Goal: Task Accomplishment & Management: Use online tool/utility

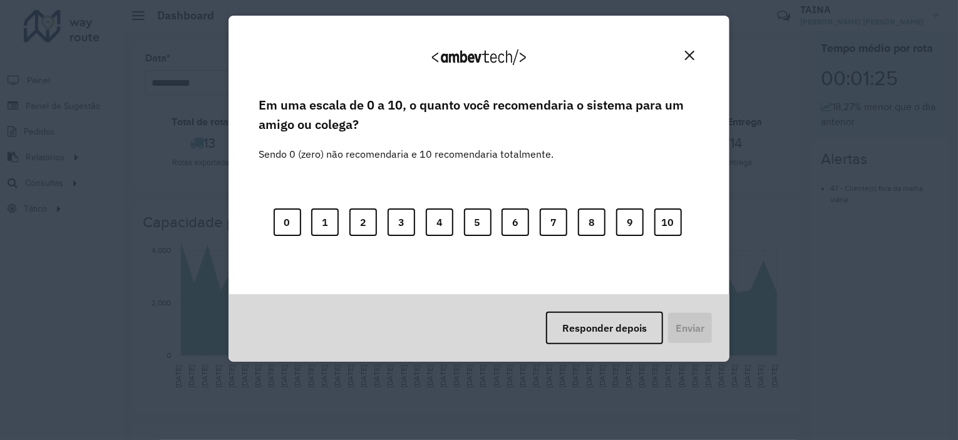
click at [138, 182] on div "Agradecemos seu feedback! Em uma escala de 0 a 10, o quanto você recomendaria o…" at bounding box center [479, 220] width 958 height 440
click at [695, 47] on button "Close" at bounding box center [689, 55] width 19 height 19
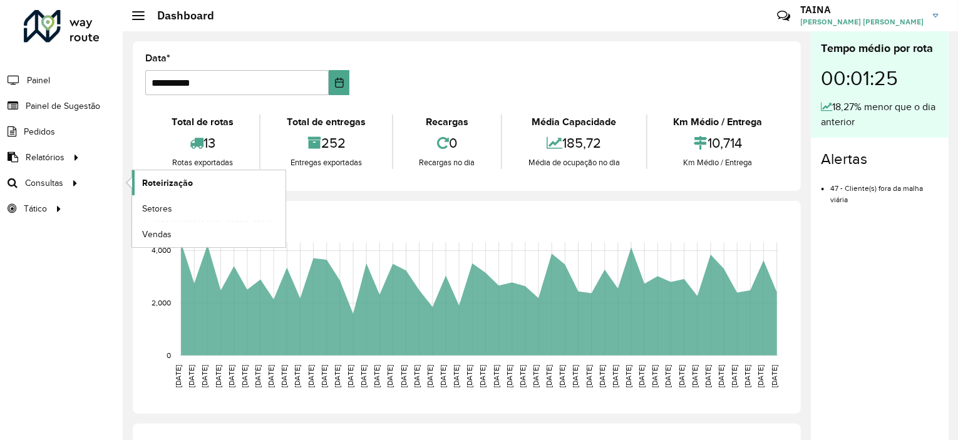
click at [180, 179] on span "Roteirização" at bounding box center [167, 183] width 51 height 13
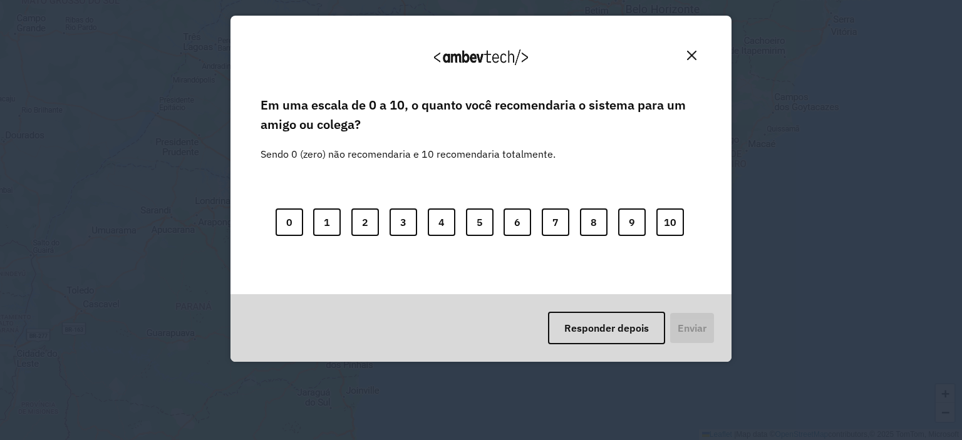
click at [369, 211] on div "0 1 2 3 4 5 6 7 8 9 10" at bounding box center [480, 214] width 441 height 99
drag, startPoint x: 691, startPoint y: 59, endPoint x: 651, endPoint y: 76, distance: 43.7
click at [692, 59] on img "Close" at bounding box center [691, 55] width 9 height 9
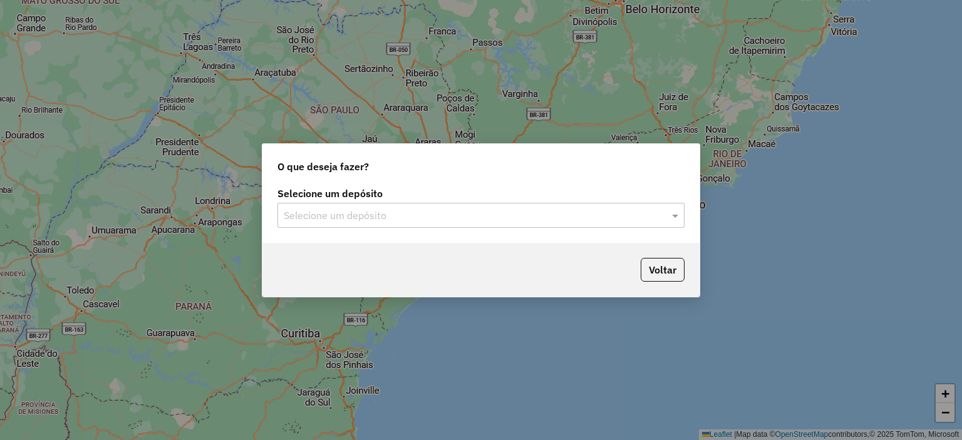
click at [381, 211] on input "text" at bounding box center [468, 215] width 369 height 15
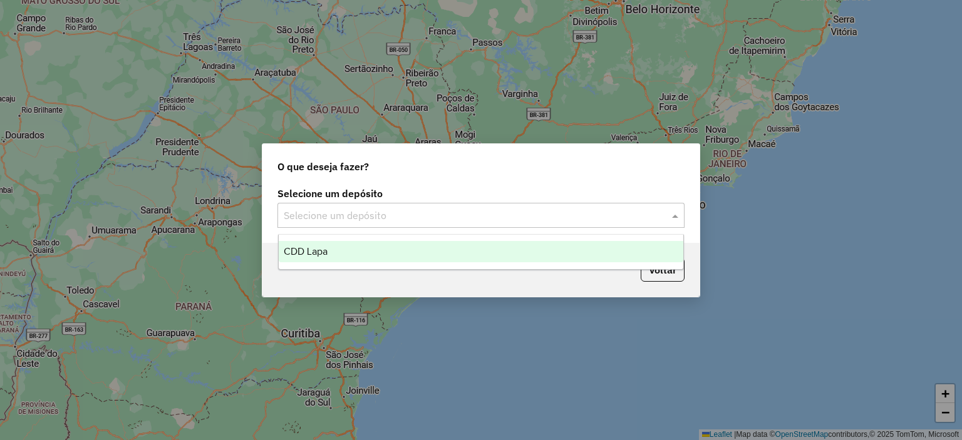
click at [353, 254] on div "CDD Lapa" at bounding box center [481, 251] width 405 height 21
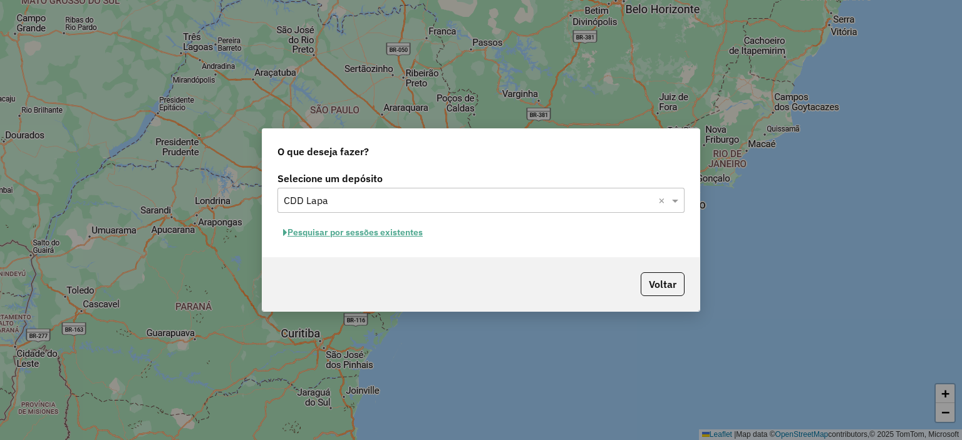
click at [381, 233] on button "Pesquisar por sessões existentes" at bounding box center [352, 232] width 151 height 19
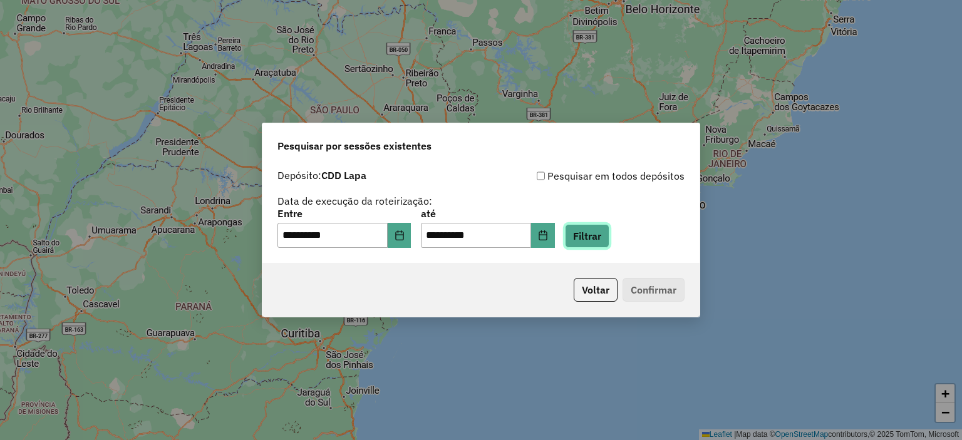
click at [609, 235] on button "Filtrar" at bounding box center [587, 236] width 44 height 24
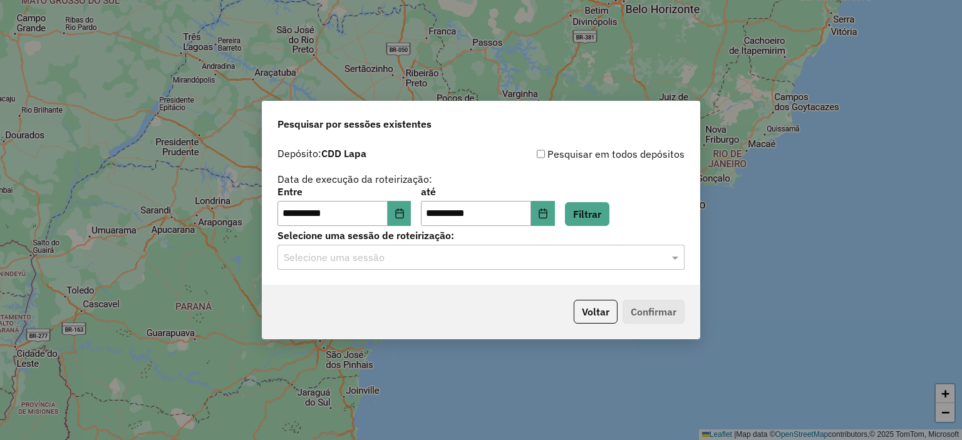
click at [391, 264] on input "text" at bounding box center [468, 257] width 369 height 15
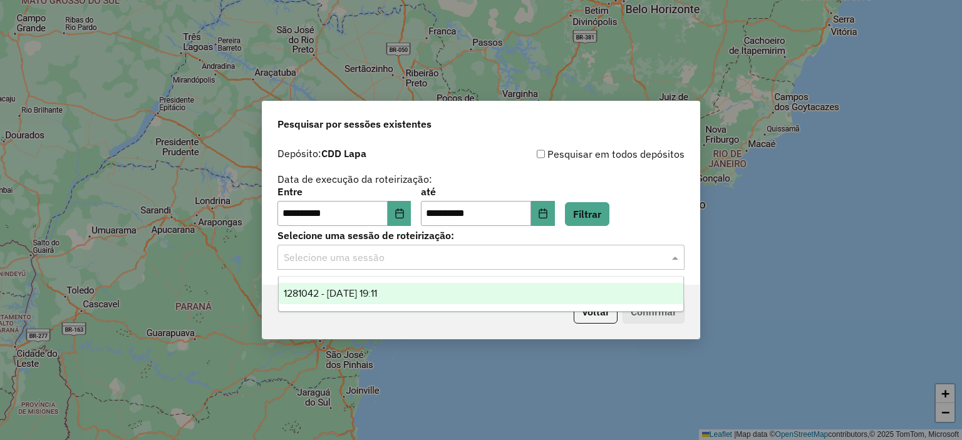
click at [368, 300] on div "1281042 - 23/09/2025 19:11" at bounding box center [481, 293] width 405 height 21
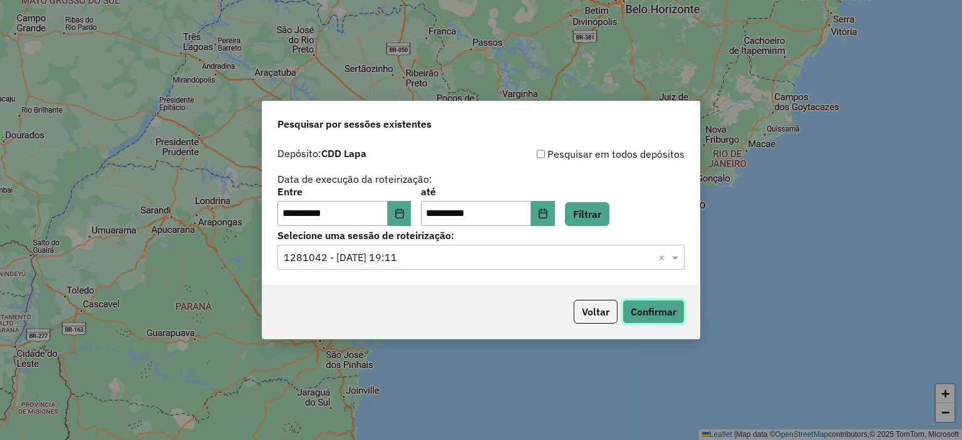
click at [652, 302] on button "Confirmar" at bounding box center [653, 312] width 62 height 24
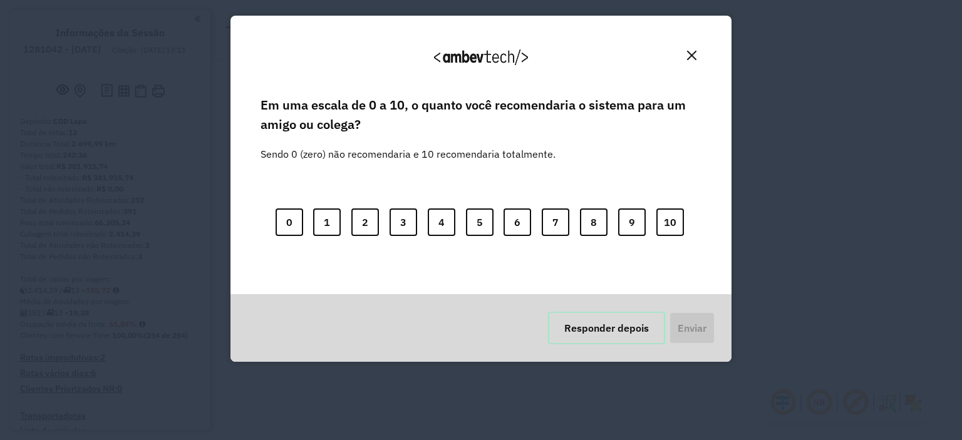
click at [623, 329] on button "Responder depois" at bounding box center [606, 328] width 117 height 33
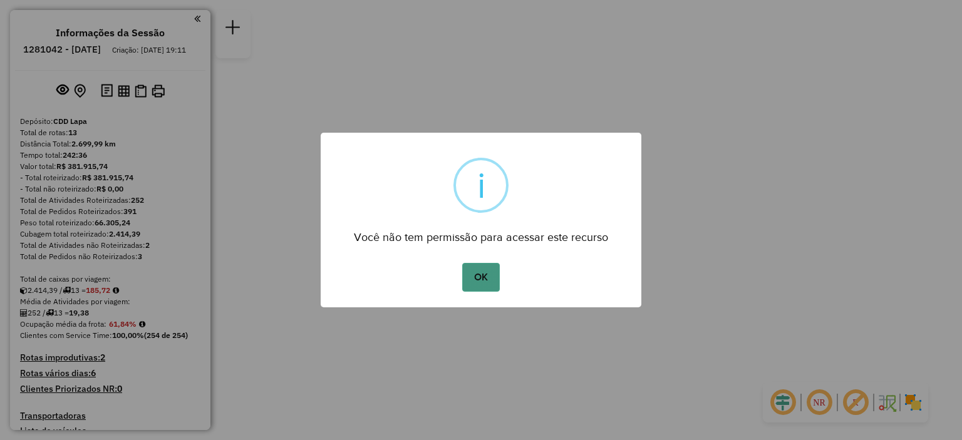
click at [489, 275] on button "OK" at bounding box center [480, 277] width 37 height 29
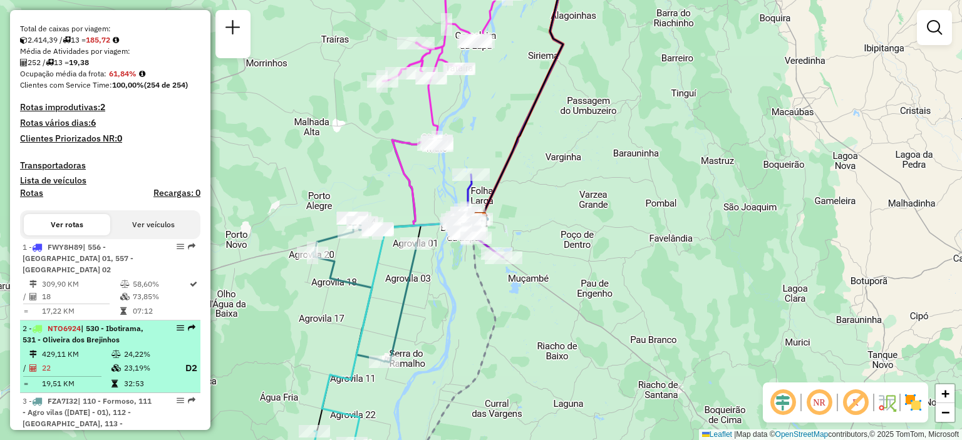
scroll to position [376, 0]
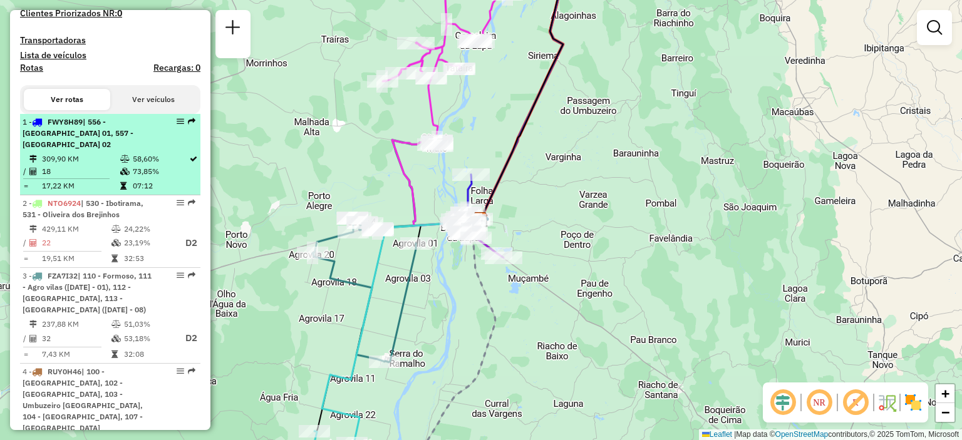
click at [146, 160] on td "58,60%" at bounding box center [160, 159] width 56 height 13
select select "**********"
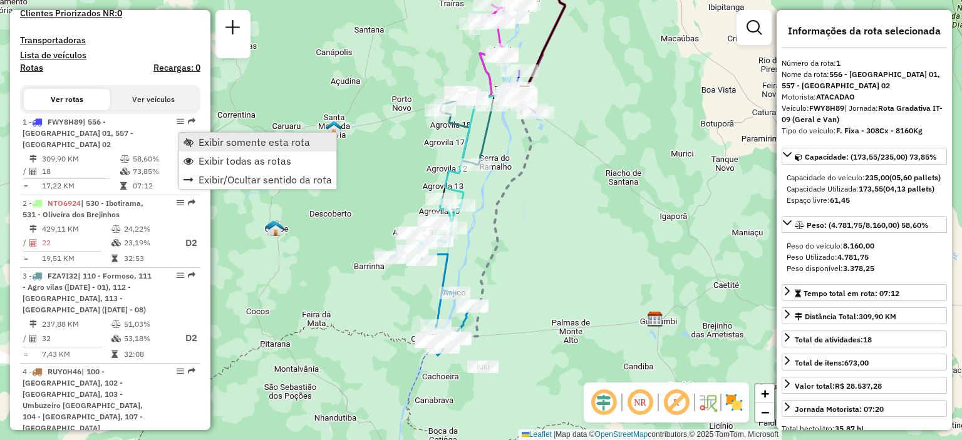
click at [217, 137] on span "Exibir somente esta rota" at bounding box center [253, 142] width 111 height 10
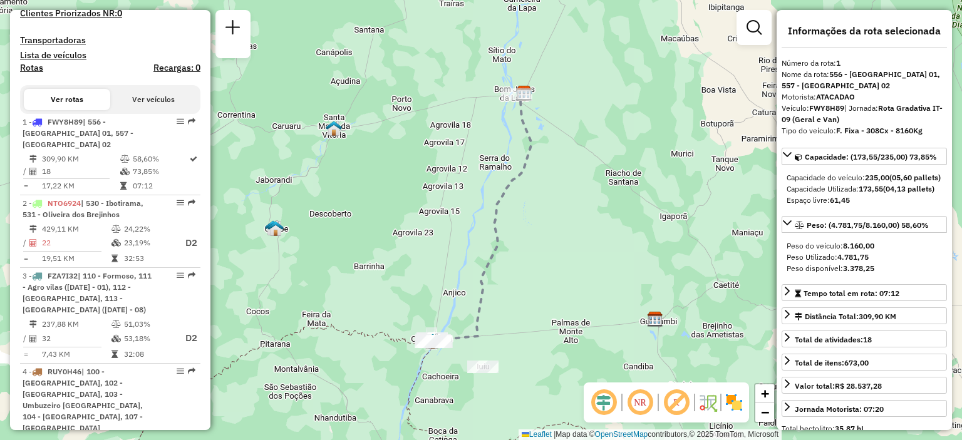
click at [642, 397] on em at bounding box center [640, 402] width 30 height 30
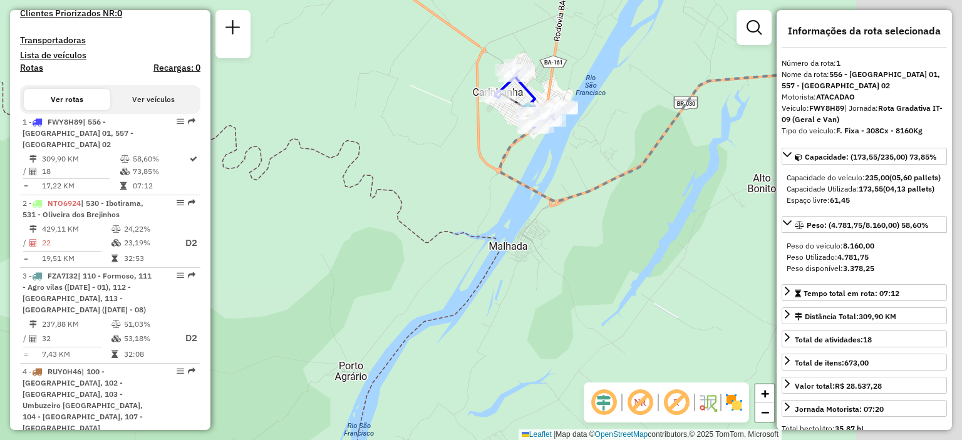
drag, startPoint x: 562, startPoint y: 275, endPoint x: 399, endPoint y: 284, distance: 163.0
click at [399, 284] on div "Janela de atendimento Grade de atendimento Capacidade Transportadoras Veículos …" at bounding box center [481, 220] width 962 height 440
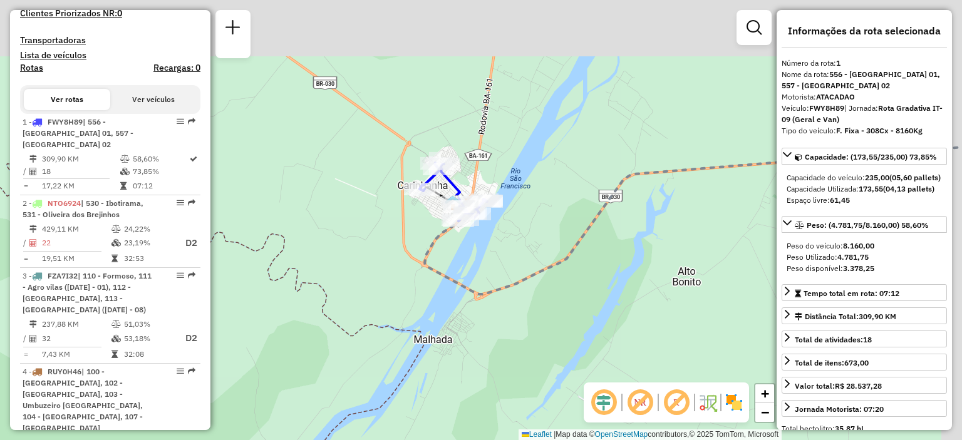
drag, startPoint x: 444, startPoint y: 162, endPoint x: 419, endPoint y: 248, distance: 89.5
click at [419, 248] on div "Janela de atendimento Grade de atendimento Capacidade Transportadoras Veículos …" at bounding box center [481, 220] width 962 height 440
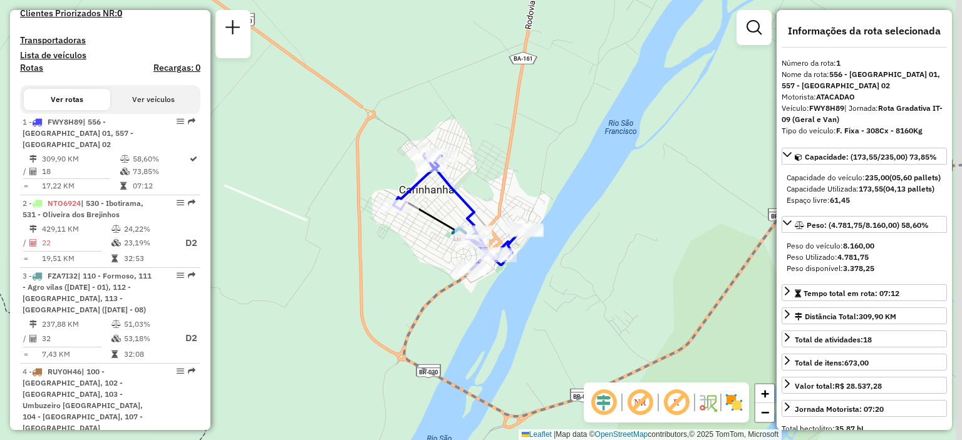
drag, startPoint x: 431, startPoint y: 235, endPoint x: 407, endPoint y: 251, distance: 28.8
click at [408, 251] on div "Janela de atendimento Grade de atendimento Capacidade Transportadoras Veículos …" at bounding box center [481, 220] width 962 height 440
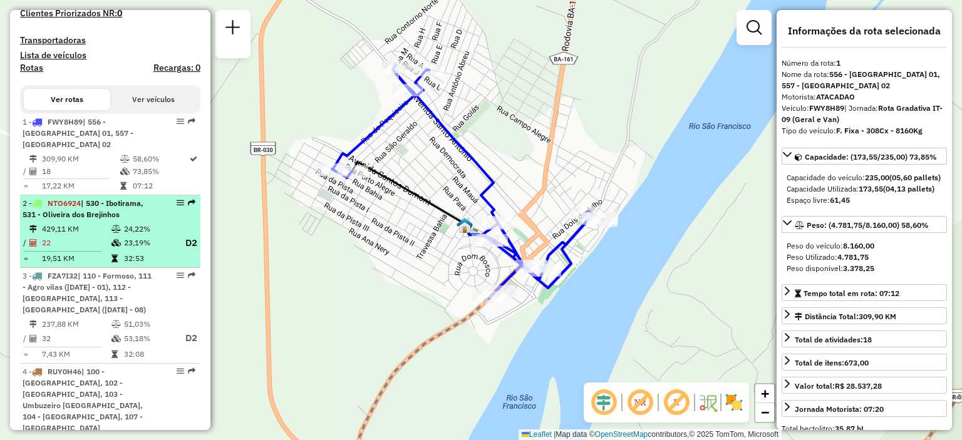
click at [105, 218] on span "| 530 - Ibotirama, 531 - Oliveira dos Brejinhos" at bounding box center [83, 208] width 121 height 21
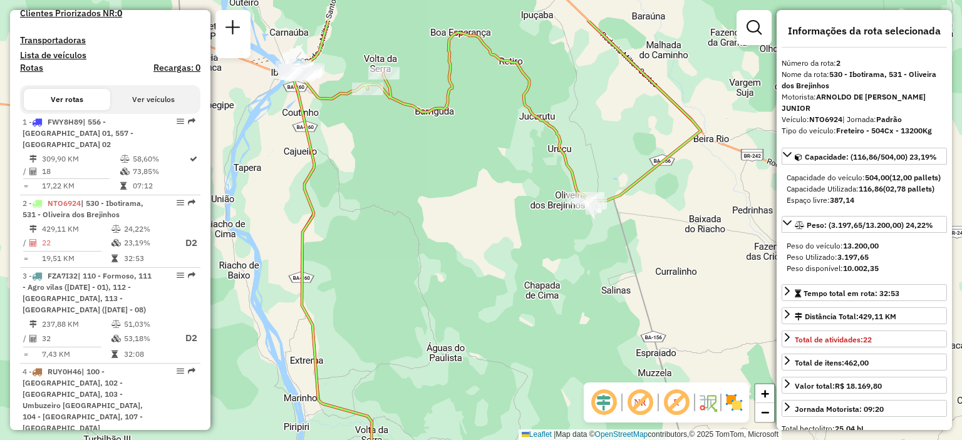
drag, startPoint x: 392, startPoint y: 113, endPoint x: 401, endPoint y: 202, distance: 89.4
click at [476, 176] on div "Janela de atendimento Grade de atendimento Capacidade Transportadoras Veículos …" at bounding box center [481, 220] width 962 height 440
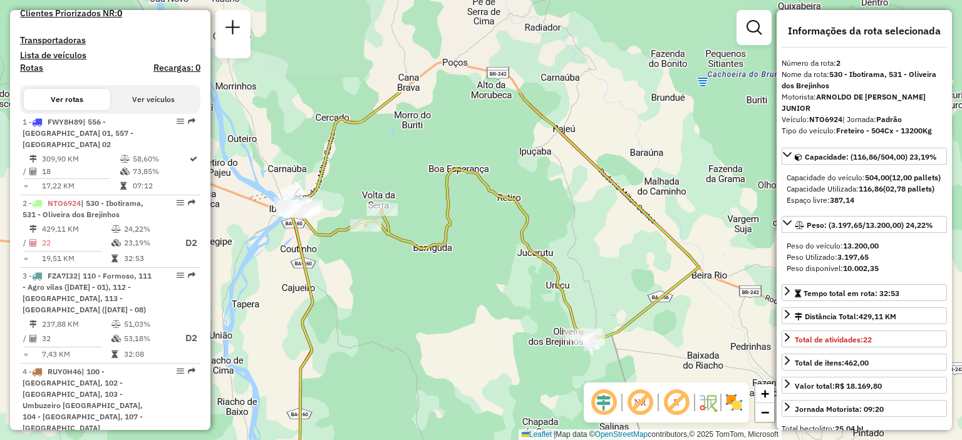
drag, startPoint x: 421, startPoint y: 163, endPoint x: 418, endPoint y: 299, distance: 136.5
click at [418, 299] on div "Janela de atendimento Grade de atendimento Capacidade Transportadoras Veículos …" at bounding box center [481, 220] width 962 height 440
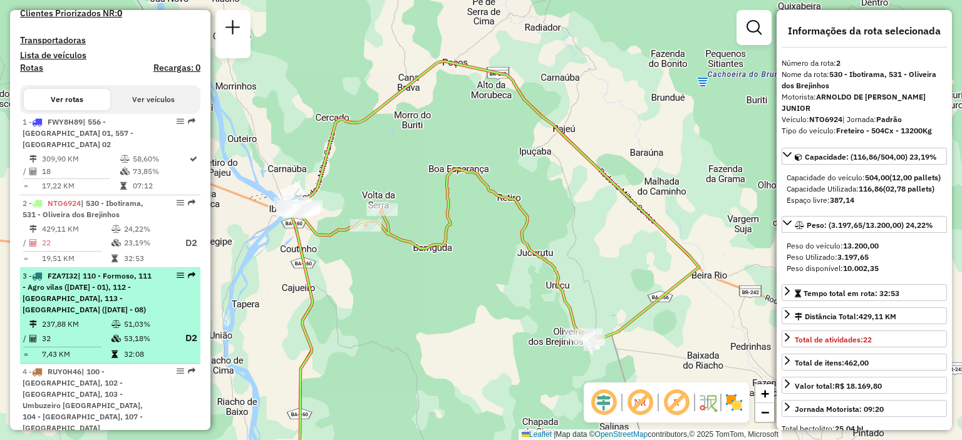
click at [86, 285] on span "| 110 - Formoso, 111 - Agro vilas (05 - 07 - 03 - 01), 112 - Serra do Ramalho, …" at bounding box center [87, 292] width 129 height 43
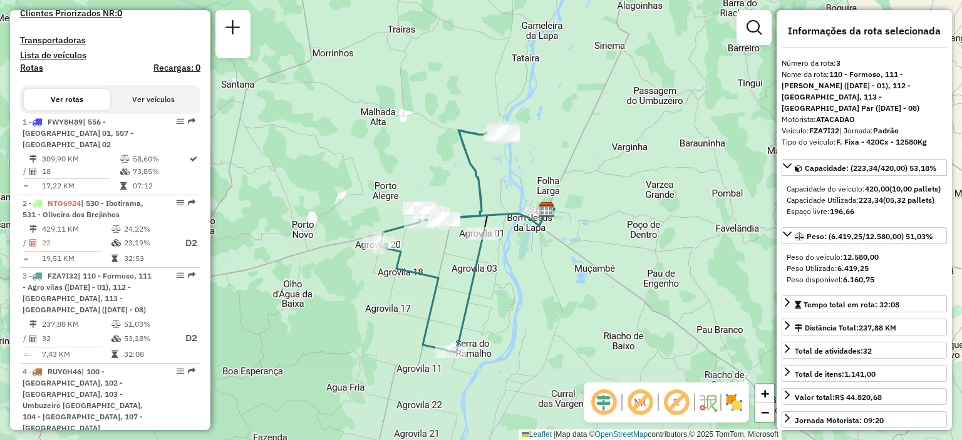
drag, startPoint x: 478, startPoint y: 255, endPoint x: 491, endPoint y: 185, distance: 71.2
click at [491, 185] on div "Janela de atendimento Grade de atendimento Capacidade Transportadoras Veículos …" at bounding box center [481, 220] width 962 height 440
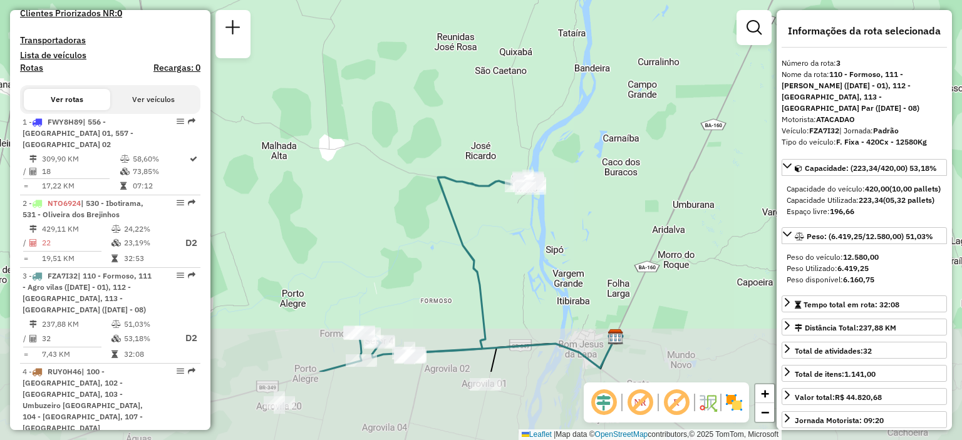
drag, startPoint x: 423, startPoint y: 334, endPoint x: 337, endPoint y: 200, distance: 159.1
click at [355, 209] on div "Janela de atendimento Grade de atendimento Capacidade Transportadoras Veículos …" at bounding box center [481, 220] width 962 height 440
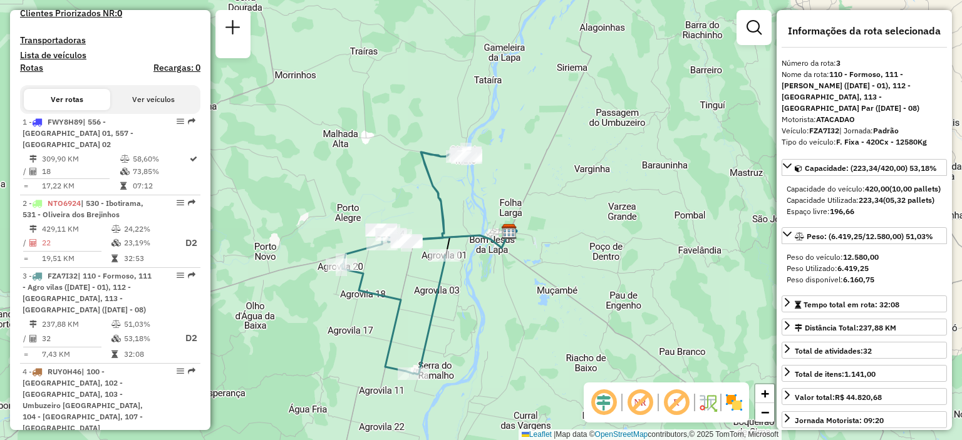
drag, startPoint x: 492, startPoint y: 233, endPoint x: 520, endPoint y: 203, distance: 40.8
click at [520, 203] on div "Janela de atendimento Grade de atendimento Capacidade Transportadoras Veículos …" at bounding box center [481, 220] width 962 height 440
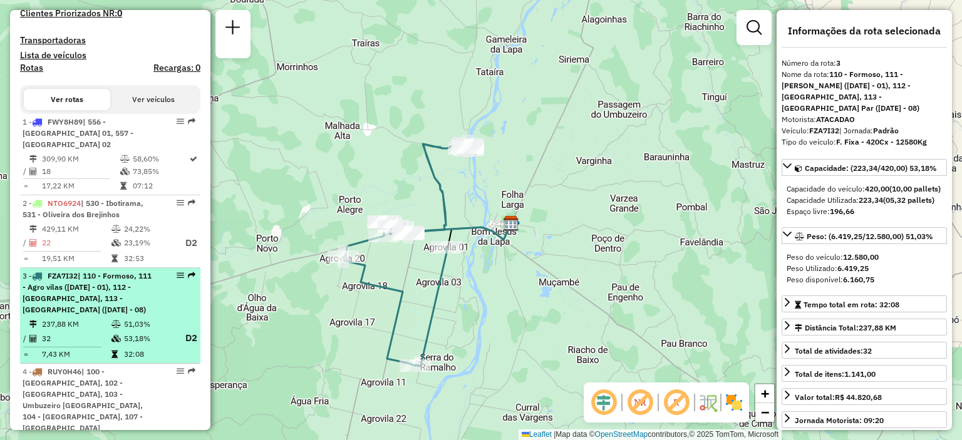
scroll to position [501, 0]
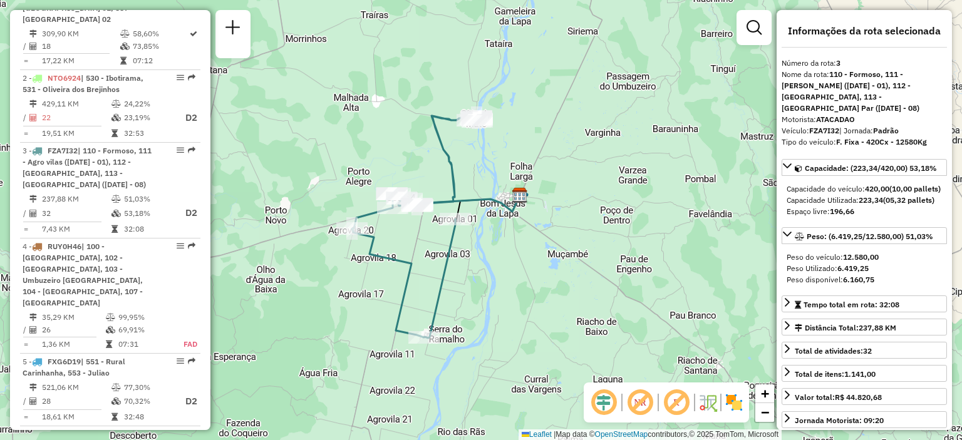
drag, startPoint x: 477, startPoint y: 185, endPoint x: 486, endPoint y: 157, distance: 29.5
click at [486, 157] on div "Janela de atendimento Grade de atendimento Capacidade Transportadoras Veículos …" at bounding box center [481, 220] width 962 height 440
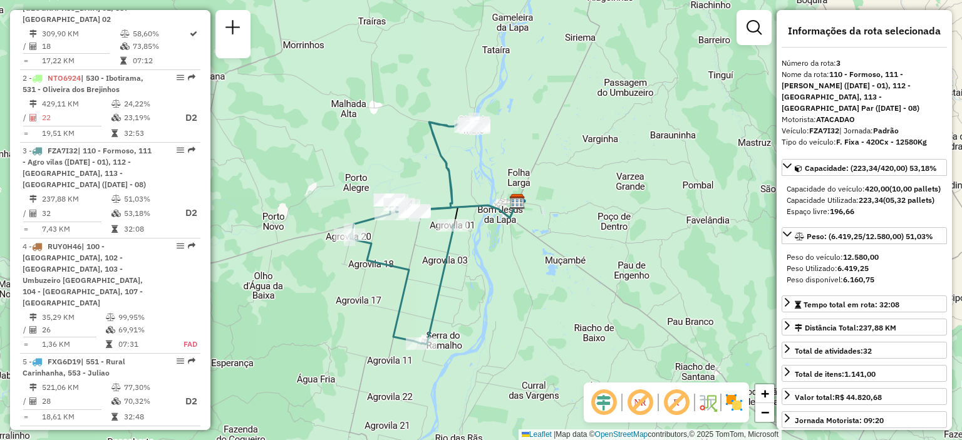
drag, startPoint x: 486, startPoint y: 157, endPoint x: 481, endPoint y: 167, distance: 11.2
click at [481, 167] on div "Janela de atendimento Grade de atendimento Capacidade Transportadoras Veículos …" at bounding box center [481, 220] width 962 height 440
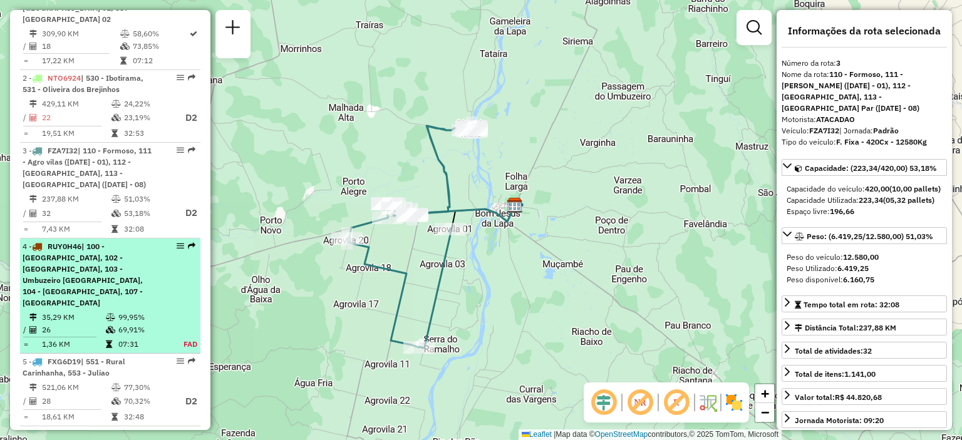
click at [120, 250] on div "4 - RUY0H46 | 100 - Lagoa Grande, 102 - Amaralina, 103 - Umbuzeiro da Onça, 104…" at bounding box center [89, 275] width 133 height 68
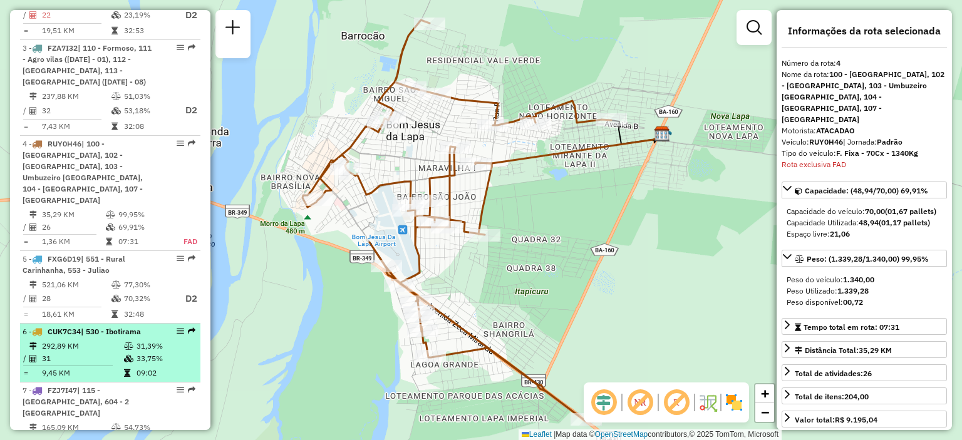
scroll to position [541, 0]
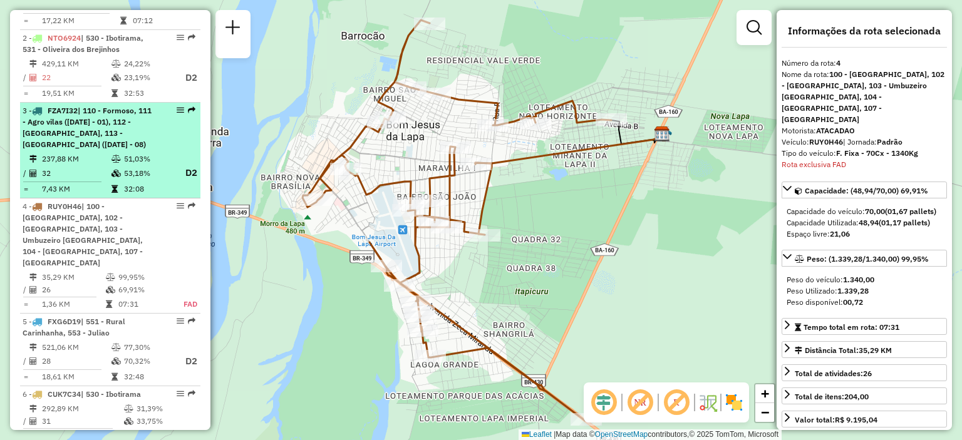
click at [123, 136] on span "| 110 - Formoso, 111 - Agro vilas (05 - 07 - 03 - 01), 112 - Serra do Ramalho, …" at bounding box center [87, 127] width 129 height 43
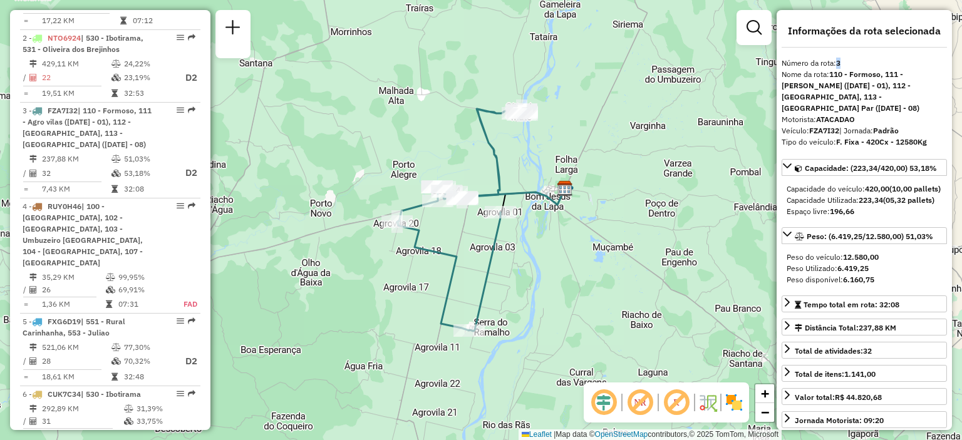
drag, startPoint x: 837, startPoint y: 68, endPoint x: 846, endPoint y: 68, distance: 9.4
click at [846, 68] on div "Número da rota: 3" at bounding box center [863, 63] width 165 height 11
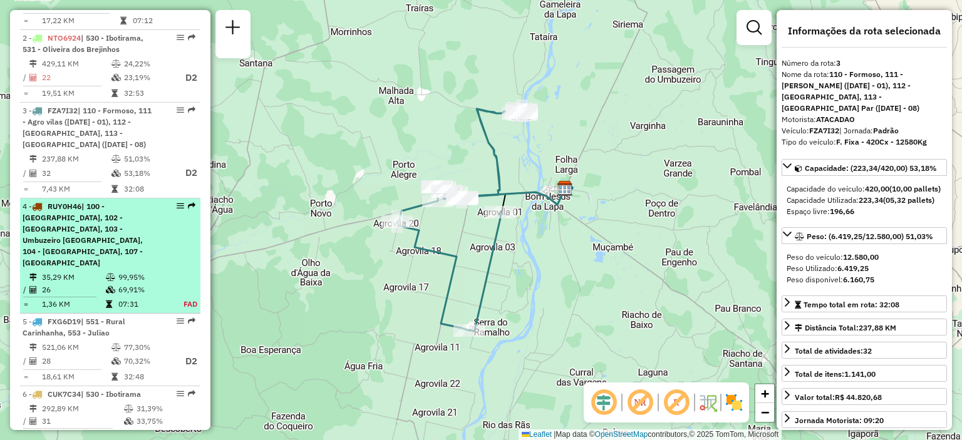
click at [144, 217] on div "4 - RUY0H46 | 100 - Lagoa Grande, 102 - Amaralina, 103 - Umbuzeiro da Onça, 104…" at bounding box center [89, 235] width 133 height 68
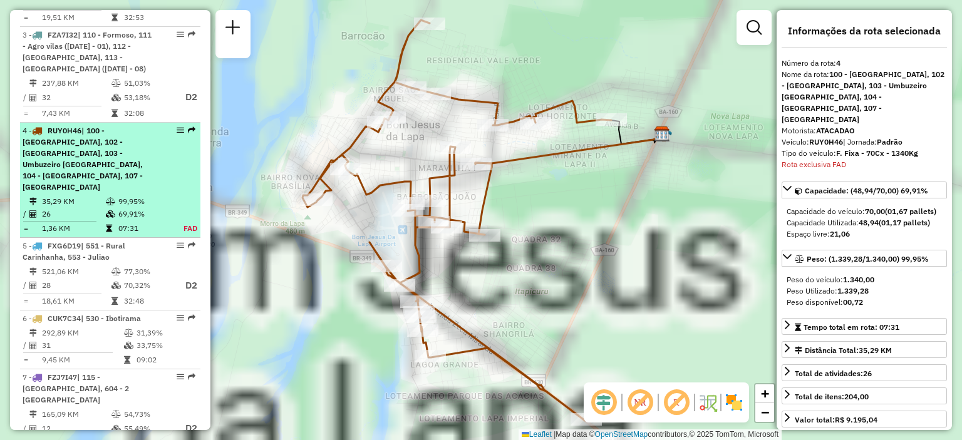
scroll to position [729, 0]
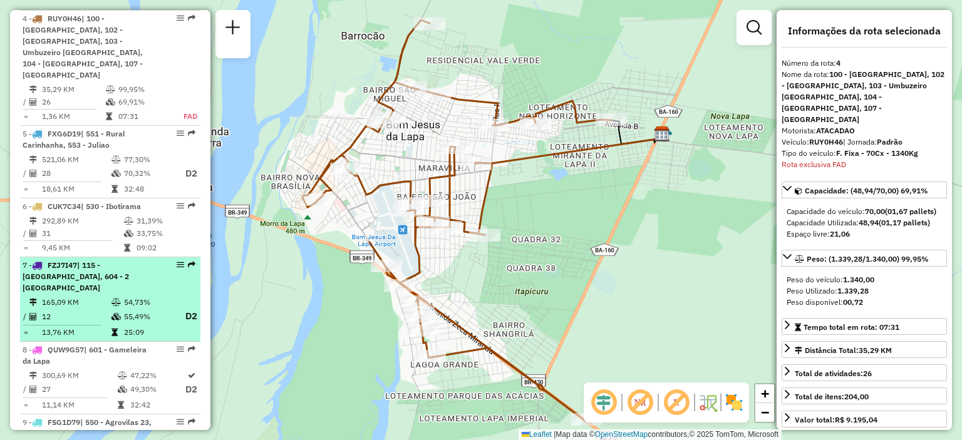
click at [112, 299] on icon at bounding box center [115, 303] width 9 height 8
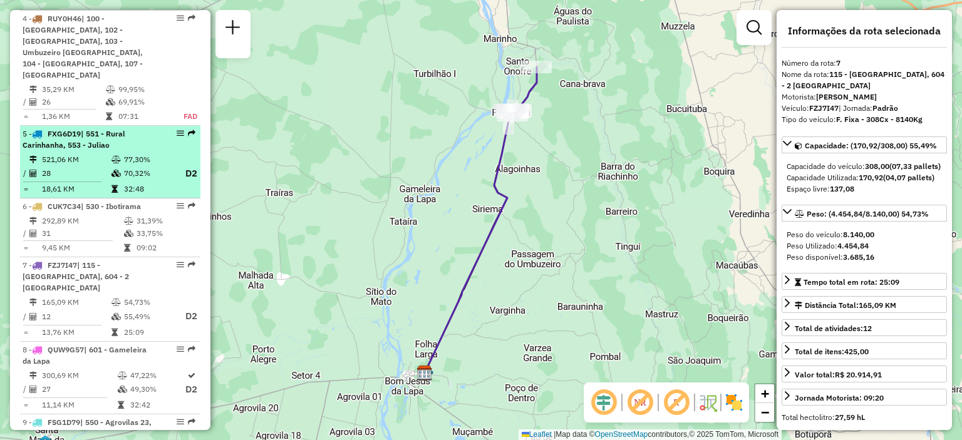
click at [103, 128] on div "5 - FXG6D19 | 551 - Rural Carinhanha, 553 - Juliao" at bounding box center [89, 139] width 133 height 23
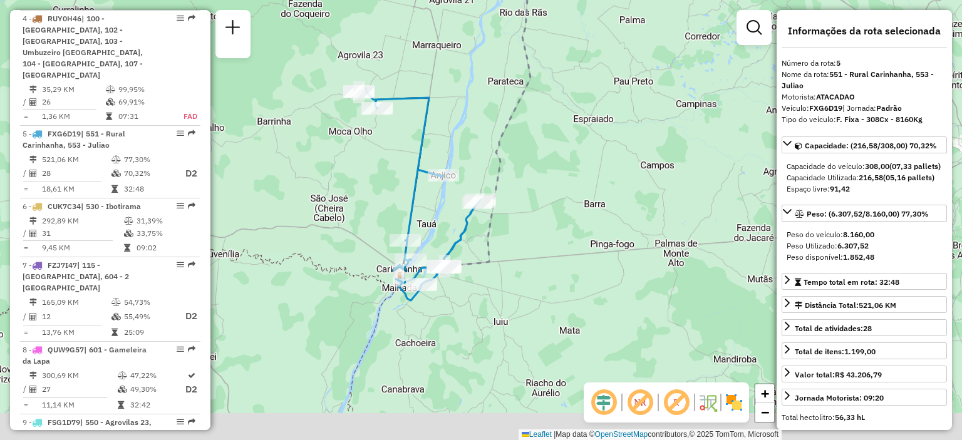
drag, startPoint x: 429, startPoint y: 295, endPoint x: 384, endPoint y: 177, distance: 126.6
click at [386, 176] on div "Janela de atendimento Grade de atendimento Capacidade Transportadoras Veículos …" at bounding box center [481, 220] width 962 height 440
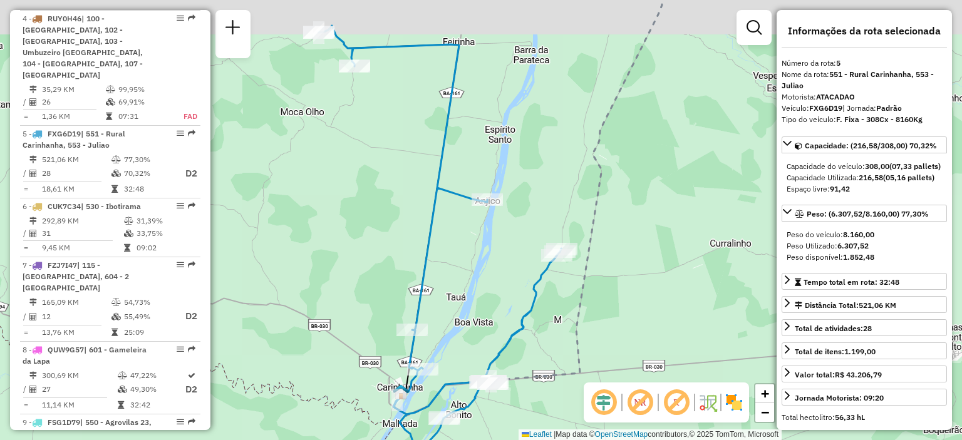
drag, startPoint x: 392, startPoint y: 212, endPoint x: 382, endPoint y: 257, distance: 45.6
click at [382, 257] on div "Janela de atendimento Grade de atendimento Capacidade Transportadoras Veículos …" at bounding box center [481, 220] width 962 height 440
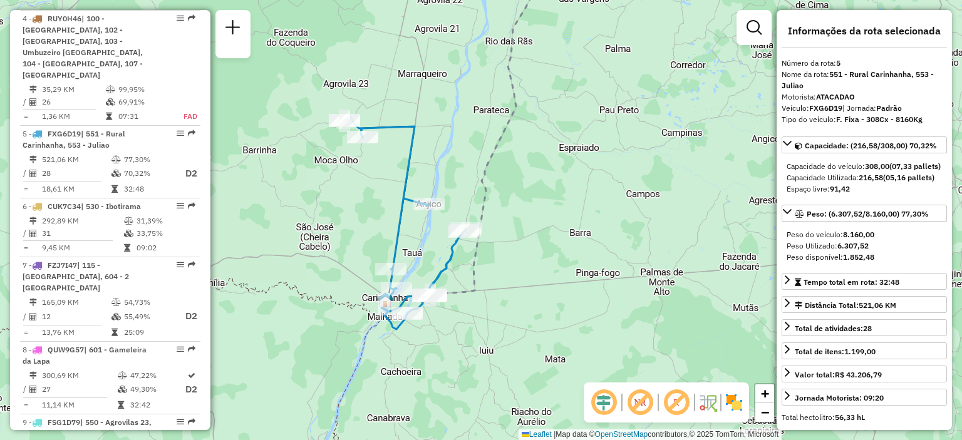
drag, startPoint x: 381, startPoint y: 258, endPoint x: 376, endPoint y: 228, distance: 29.8
click at [376, 228] on div "Janela de atendimento Grade de atendimento Capacidade Transportadoras Veículos …" at bounding box center [481, 220] width 962 height 440
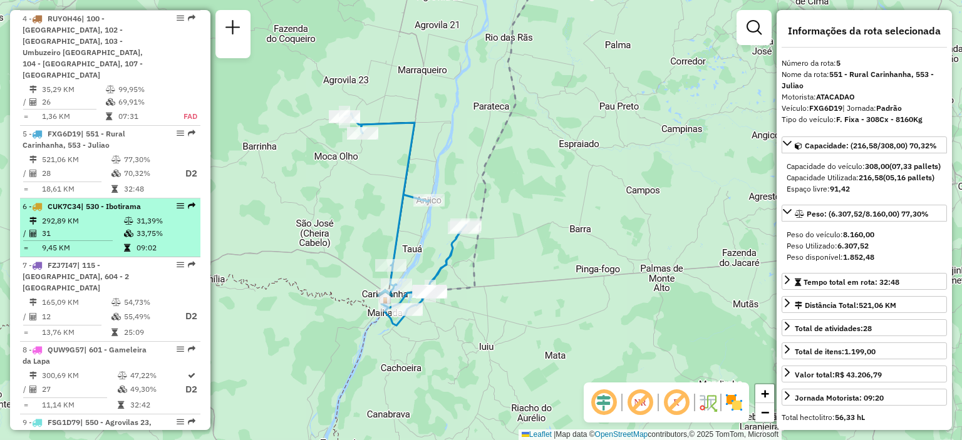
click at [130, 202] on li "6 - CUK7C34 | 530 - Ibotirama 292,89 KM 31,39% / 31 33,75% = 9,45 KM 09:02" at bounding box center [110, 227] width 180 height 59
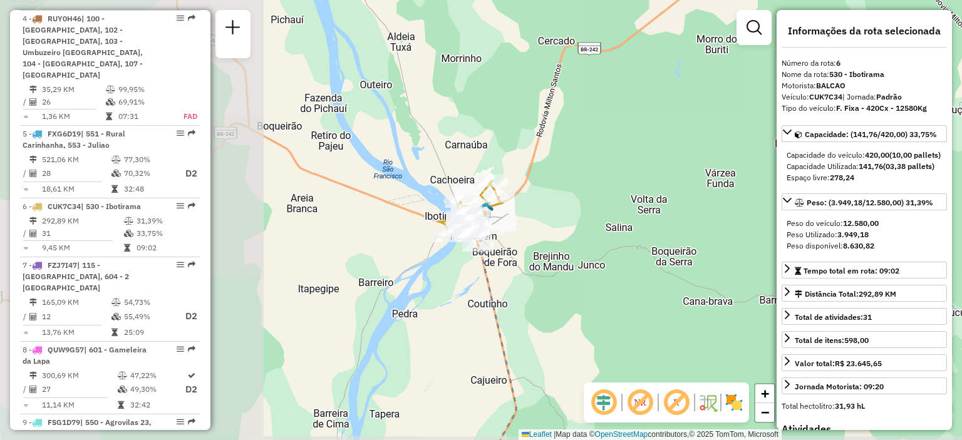
drag, startPoint x: 307, startPoint y: 153, endPoint x: 606, endPoint y: 150, distance: 298.6
click at [618, 147] on div "Janela de atendimento Grade de atendimento Capacidade Transportadoras Veículos …" at bounding box center [481, 220] width 962 height 440
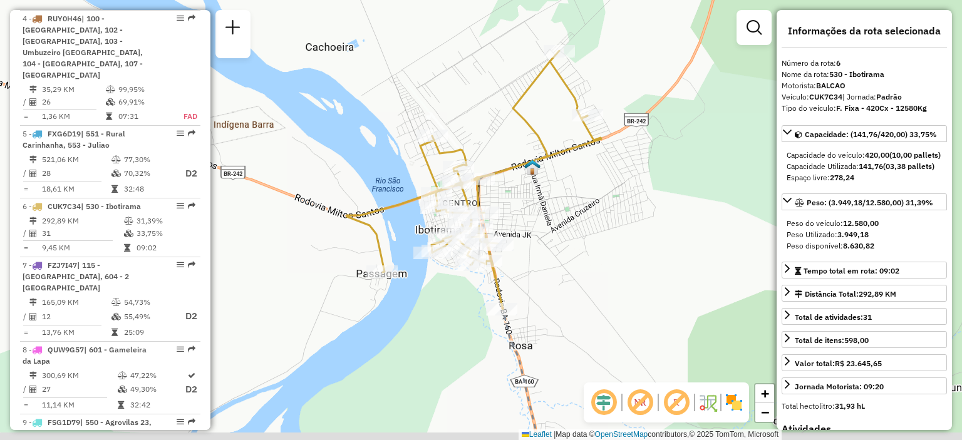
drag, startPoint x: 543, startPoint y: 230, endPoint x: 535, endPoint y: 184, distance: 47.1
click at [535, 184] on div "Janela de atendimento Grade de atendimento Capacidade Transportadoras Veículos …" at bounding box center [481, 220] width 962 height 440
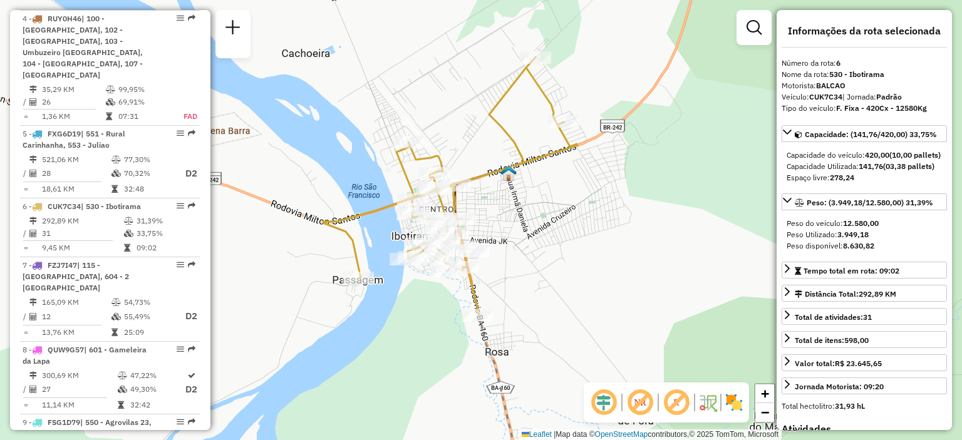
drag, startPoint x: 543, startPoint y: 201, endPoint x: 519, endPoint y: 207, distance: 24.6
click at [519, 207] on div "Janela de atendimento Grade de atendimento Capacidade Transportadoras Veículos …" at bounding box center [481, 220] width 962 height 440
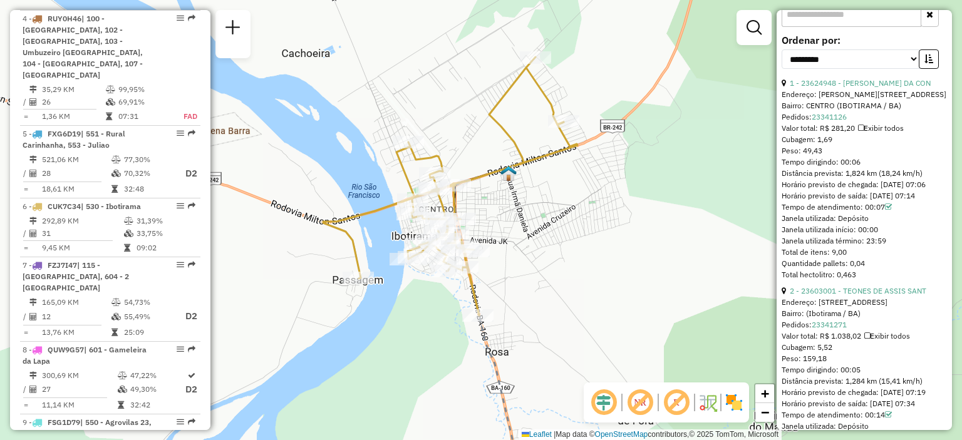
scroll to position [563, 0]
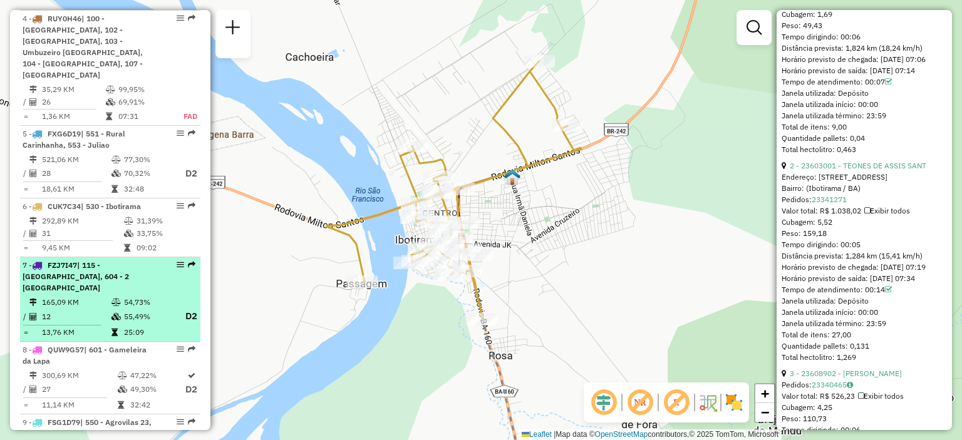
click at [88, 272] on li "7 - FZJ7I47 | 115 - Paratinga, 604 - 2 Aguas do Paulista 165,09 KM 54,73% / 12 …" at bounding box center [110, 299] width 180 height 85
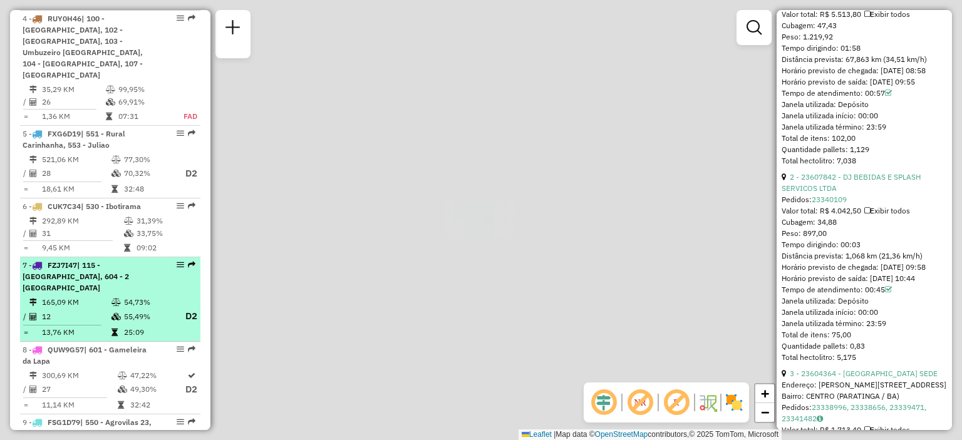
scroll to position [574, 0]
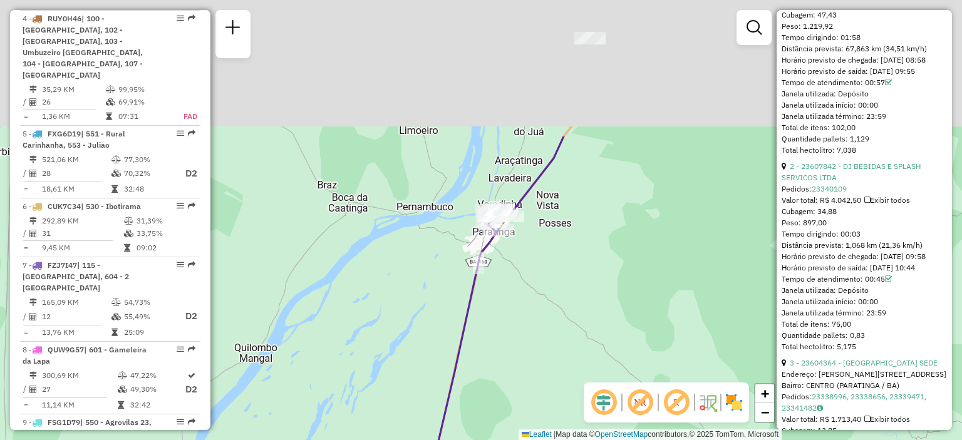
drag, startPoint x: 518, startPoint y: 96, endPoint x: 483, endPoint y: 346, distance: 251.6
click at [483, 346] on div "Janela de atendimento Grade de atendimento Capacidade Transportadoras Veículos …" at bounding box center [481, 220] width 962 height 440
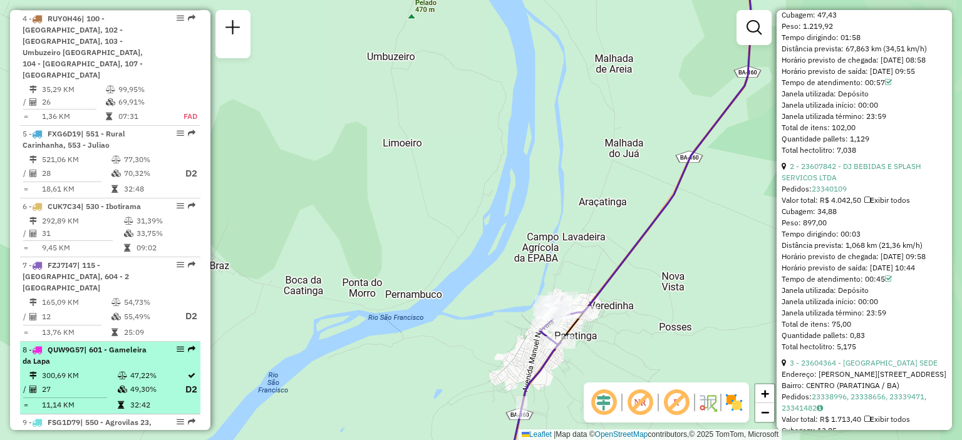
click at [65, 345] on li "8 - QUW9G57 | 601 - Gameleira da Lapa 300,69 KM 47,22% / 27 49,30% D2 = 11,14 K…" at bounding box center [110, 378] width 180 height 73
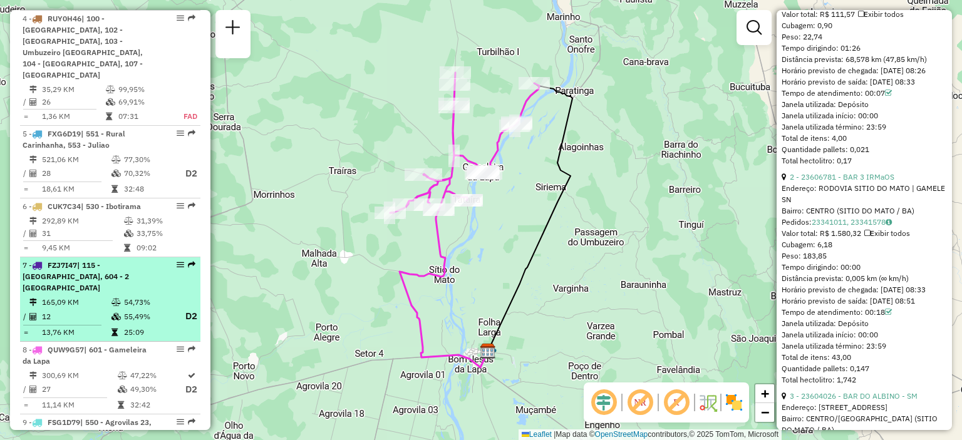
scroll to position [854, 0]
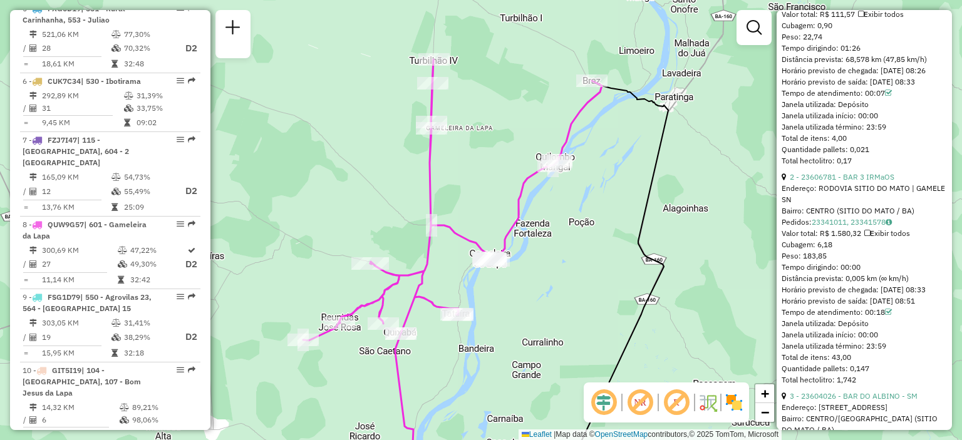
drag, startPoint x: 550, startPoint y: 201, endPoint x: 541, endPoint y: 275, distance: 74.3
click at [548, 274] on div "Janela de atendimento Grade de atendimento Capacidade Transportadoras Veículos …" at bounding box center [481, 220] width 962 height 440
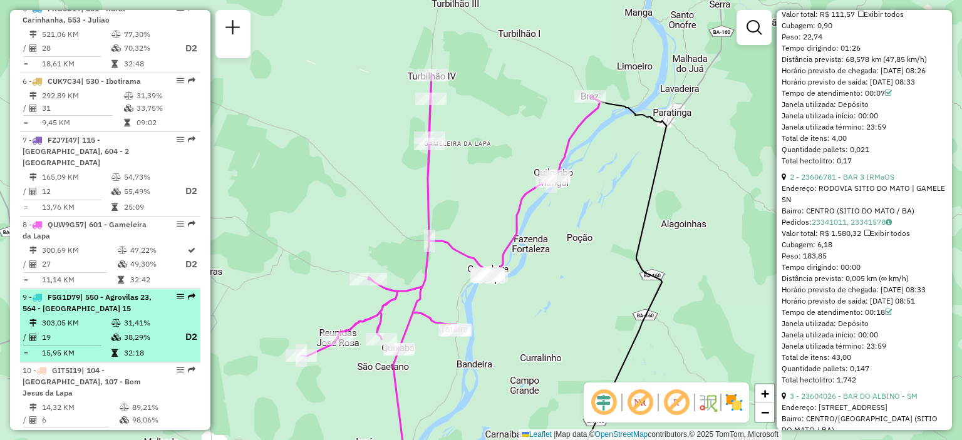
click at [105, 292] on div "9 - FSG1D79 | 550 - Agrovilas 23, 564 - Agrovilas 15" at bounding box center [89, 303] width 133 height 23
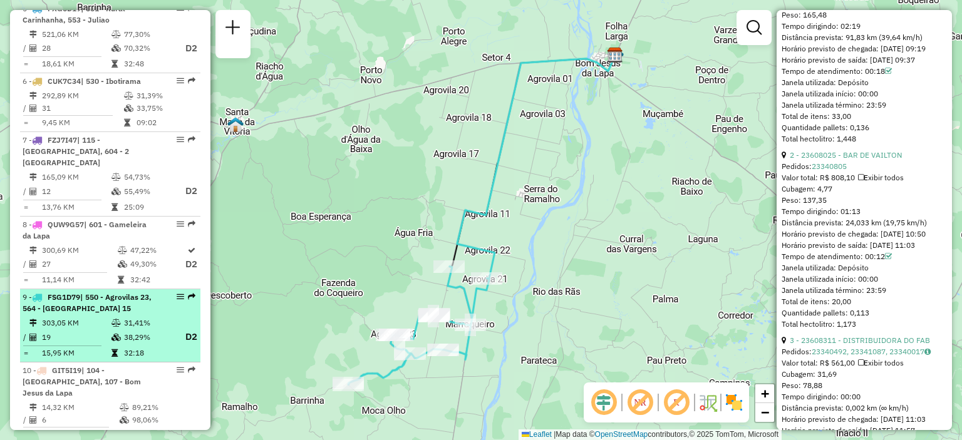
scroll to position [979, 0]
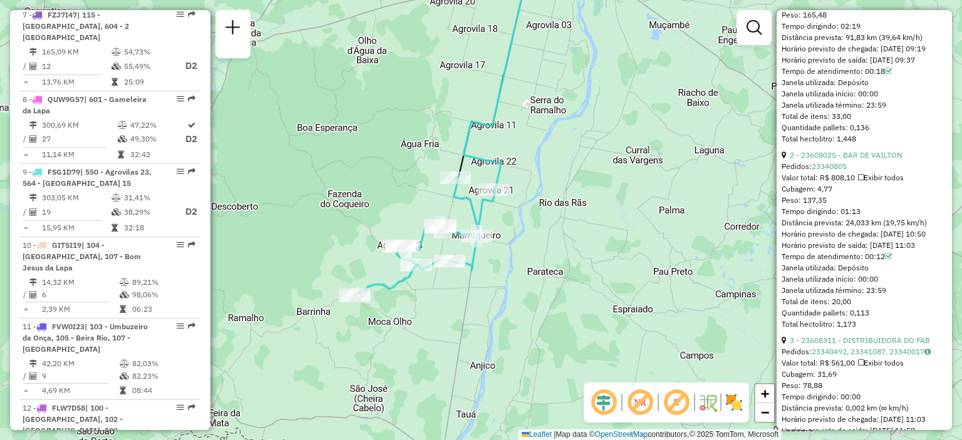
drag, startPoint x: 356, startPoint y: 291, endPoint x: 362, endPoint y: 202, distance: 89.1
click at [362, 202] on div "Janela de atendimento Grade de atendimento Capacidade Transportadoras Veículos …" at bounding box center [481, 220] width 962 height 440
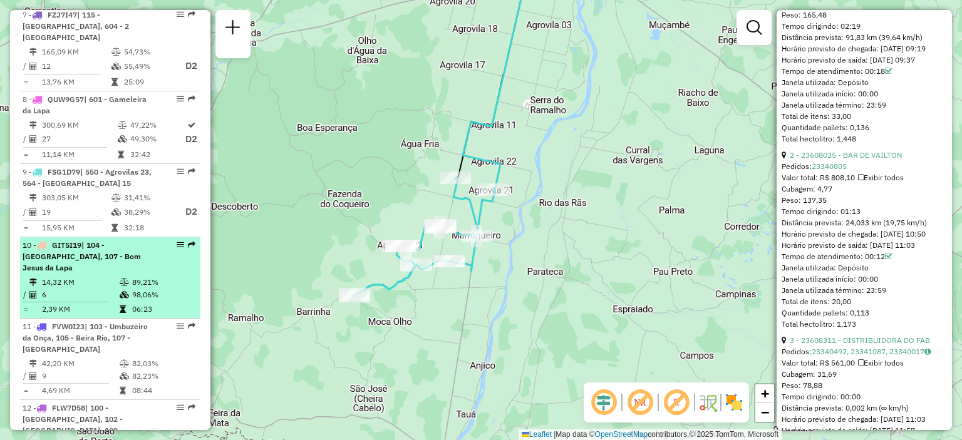
click at [104, 276] on td "14,32 KM" at bounding box center [80, 282] width 78 height 13
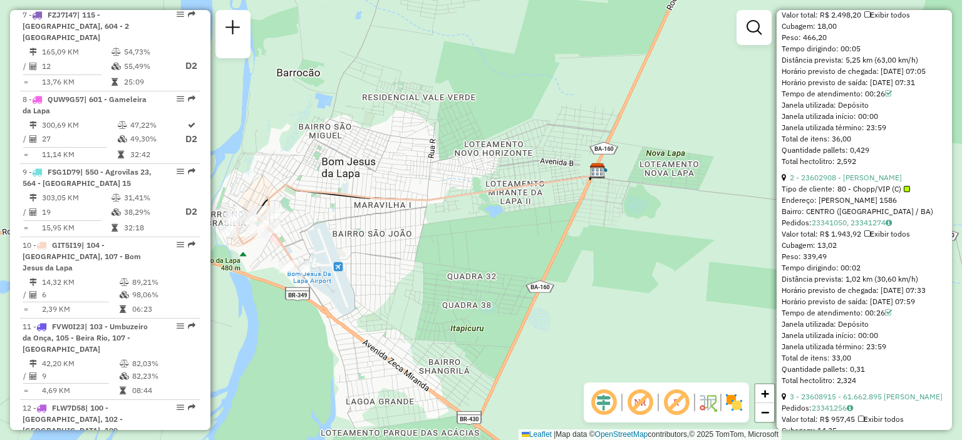
drag, startPoint x: 275, startPoint y: 233, endPoint x: 427, endPoint y: 232, distance: 151.5
click at [427, 232] on div "Janela de atendimento Grade de atendimento Capacidade Transportadoras Veículos …" at bounding box center [481, 220] width 962 height 440
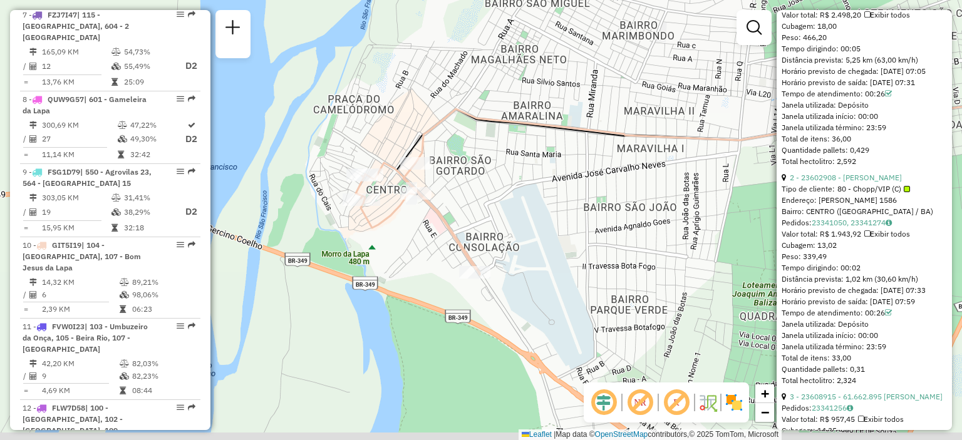
drag, startPoint x: 498, startPoint y: 191, endPoint x: 524, endPoint y: 176, distance: 29.7
click at [524, 176] on div "Janela de atendimento Grade de atendimento Capacidade Transportadoras Veículos …" at bounding box center [481, 220] width 962 height 440
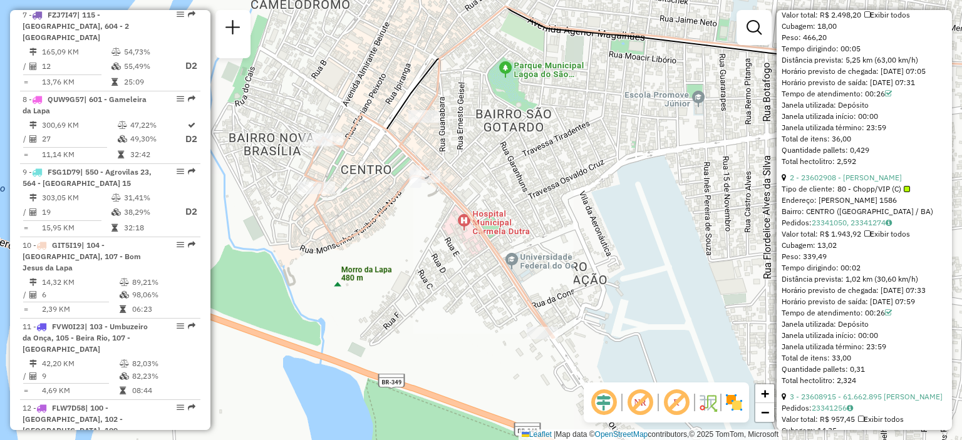
drag, startPoint x: 493, startPoint y: 193, endPoint x: 602, endPoint y: 170, distance: 110.9
click at [602, 170] on div "Janela de atendimento Grade de atendimento Capacidade Transportadoras Veículos …" at bounding box center [481, 220] width 962 height 440
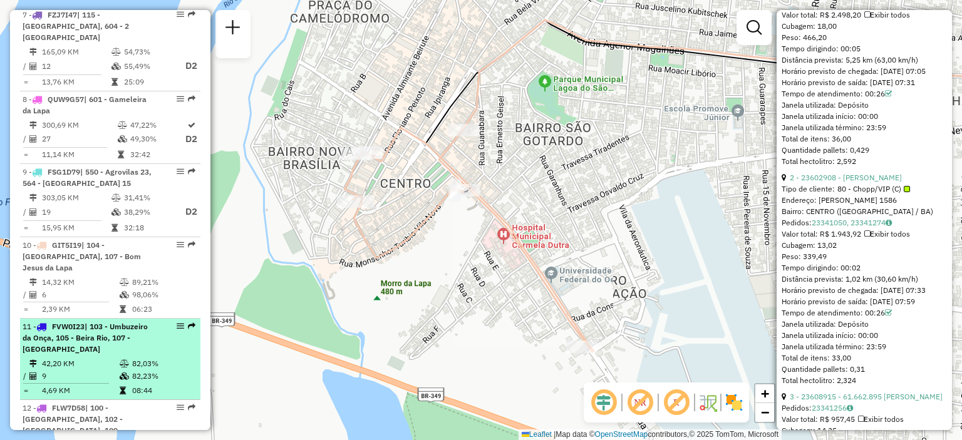
click at [115, 319] on li "11 - FVW0I23 | 103 - Umbuzeiro da Onça, 105 - Beira Rio, 107 - Bom Jesus da Lap…" at bounding box center [110, 359] width 180 height 81
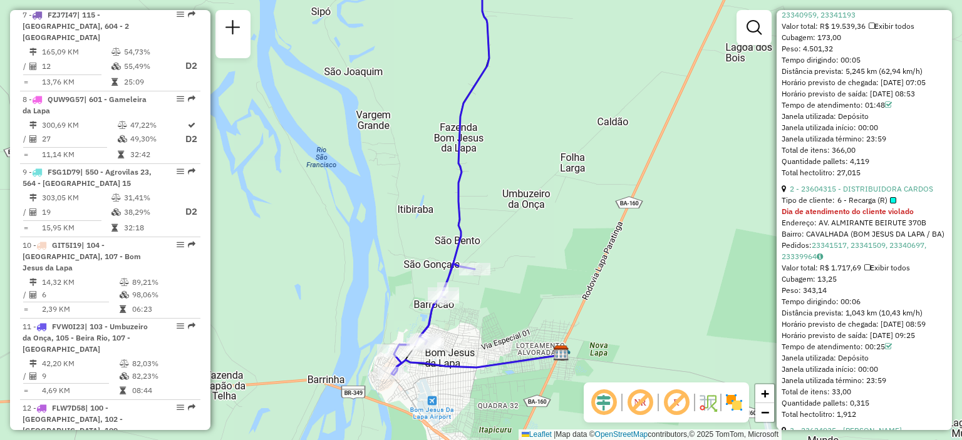
drag, startPoint x: 341, startPoint y: 311, endPoint x: 336, endPoint y: 269, distance: 42.9
click at [336, 269] on div "Janela de atendimento Grade de atendimento Capacidade Transportadoras Veículos …" at bounding box center [481, 220] width 962 height 440
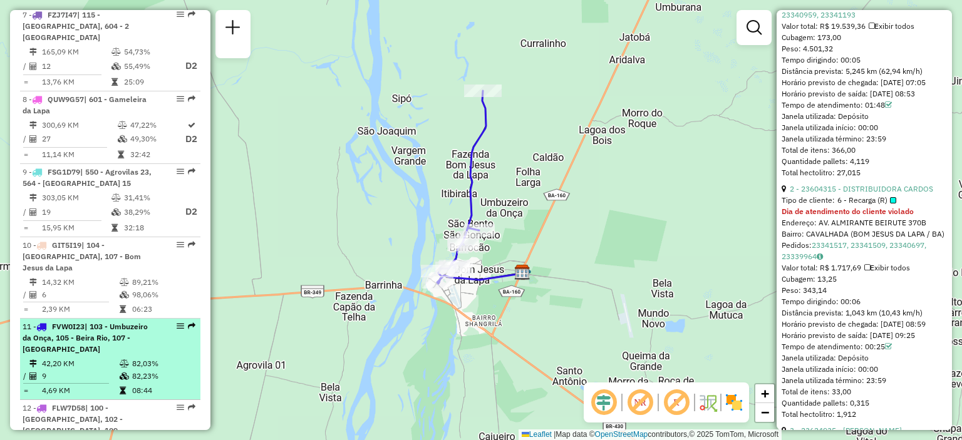
scroll to position [1042, 0]
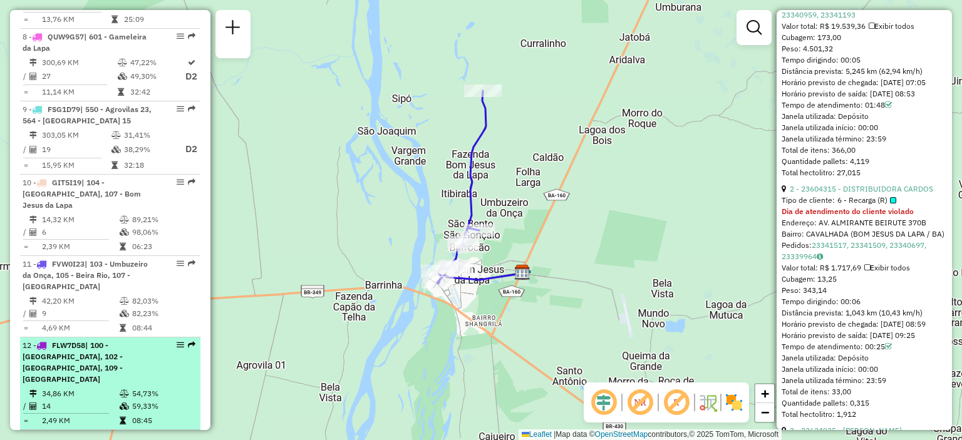
click at [117, 340] on div "12 - FLW7D58 | 100 - Lagoa Grande, 102 - Amaralina, 109 - Muçambé" at bounding box center [89, 362] width 133 height 45
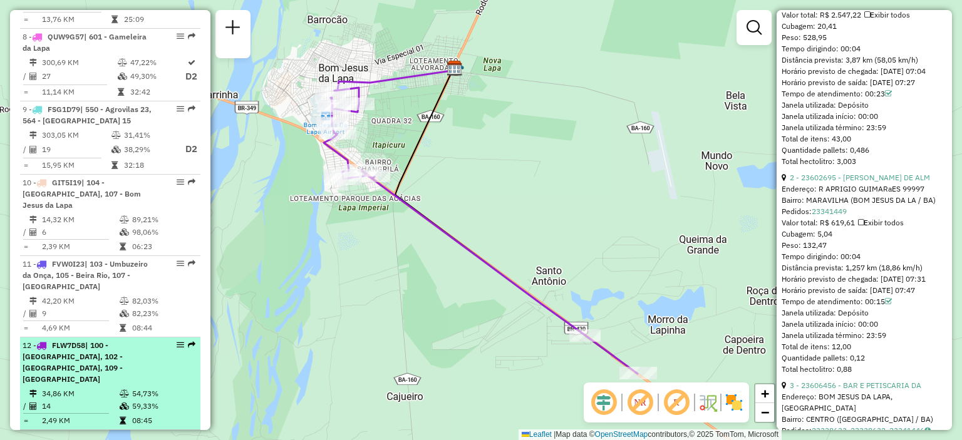
scroll to position [1104, 0]
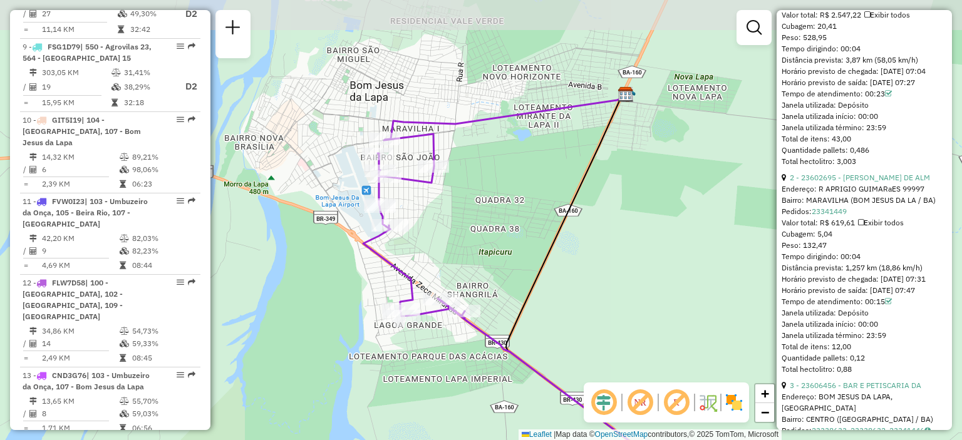
drag, startPoint x: 340, startPoint y: 163, endPoint x: 376, endPoint y: 277, distance: 120.0
click at [376, 277] on div "Janela de atendimento Grade de atendimento Capacidade Transportadoras Veículos …" at bounding box center [481, 220] width 962 height 440
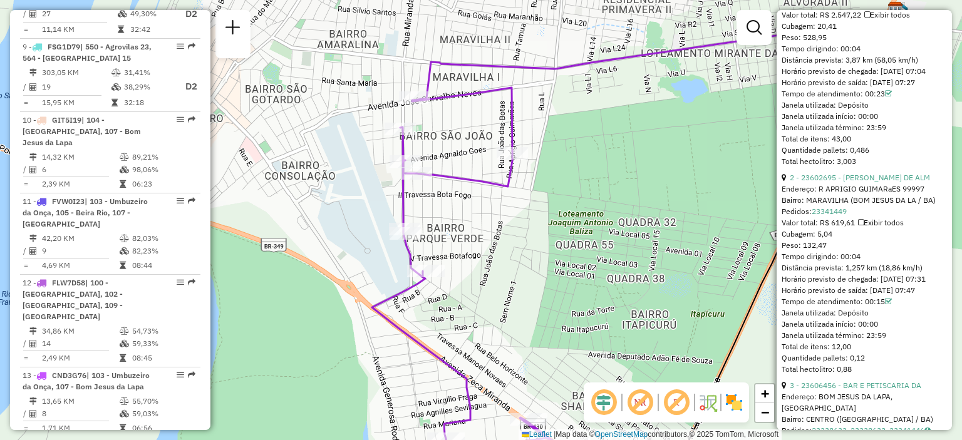
drag, startPoint x: 348, startPoint y: 195, endPoint x: 347, endPoint y: 215, distance: 20.0
click at [347, 215] on div "Janela de atendimento Grade de atendimento Capacidade Transportadoras Veículos …" at bounding box center [481, 220] width 962 height 440
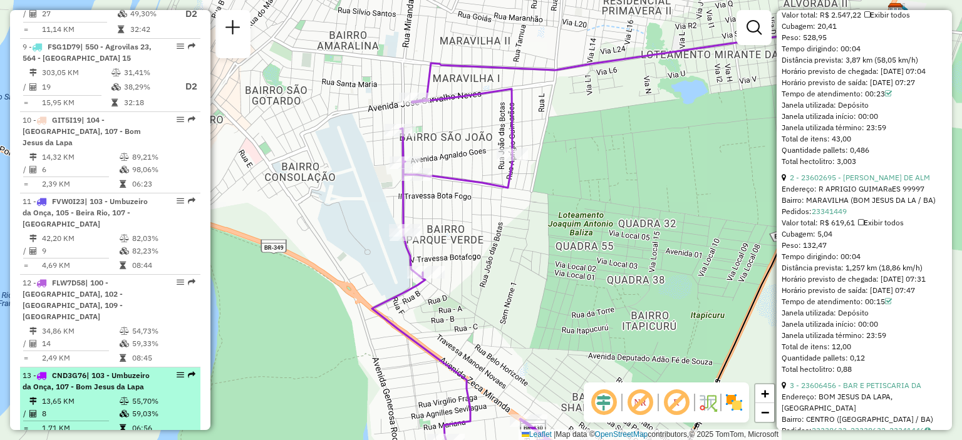
click at [139, 370] on div "13 - CND3G76 | 103 - Umbuzeiro da Onça, 107 - Bom Jesus da Lapa" at bounding box center [89, 381] width 133 height 23
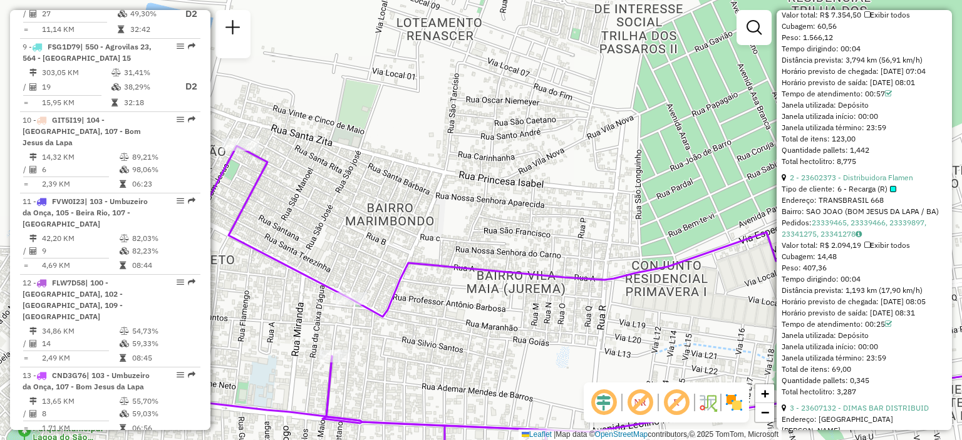
drag, startPoint x: 338, startPoint y: 198, endPoint x: 458, endPoint y: 107, distance: 150.6
click at [458, 107] on div "Janela de atendimento Grade de atendimento Capacidade Transportadoras Veículos …" at bounding box center [481, 220] width 962 height 440
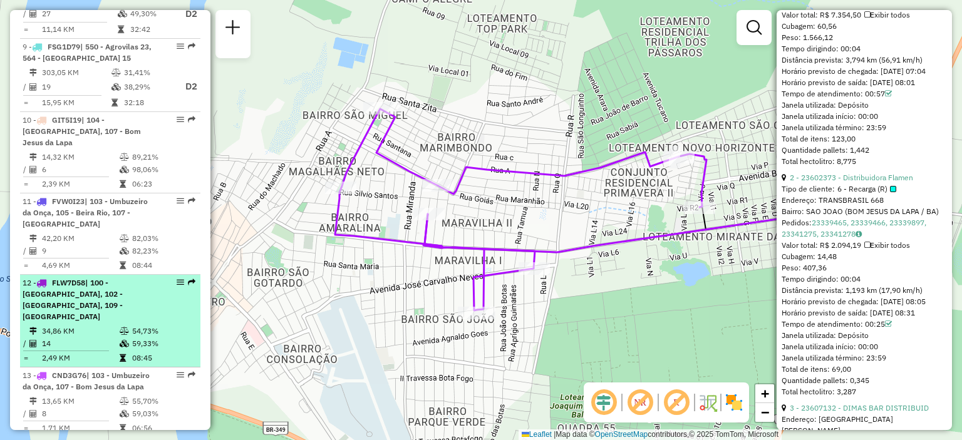
click at [100, 277] on div "12 - FLW7D58 | 100 - Lagoa Grande, 102 - Amaralina, 109 - Muçambé" at bounding box center [89, 299] width 133 height 45
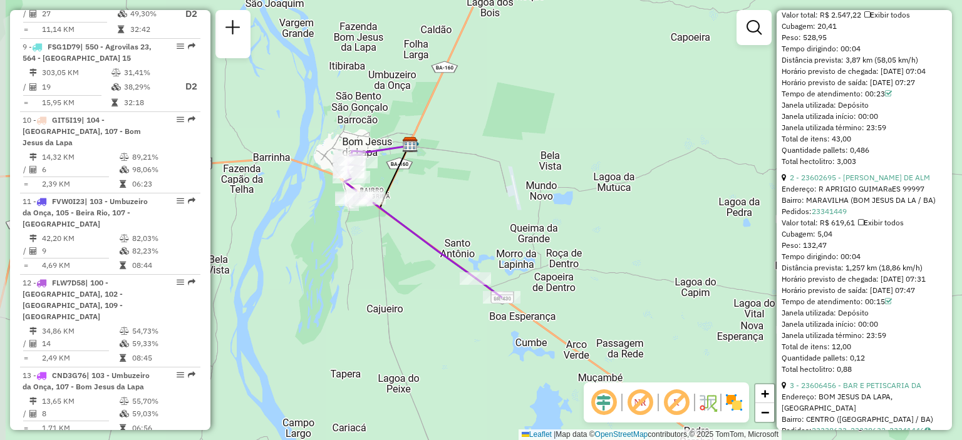
drag, startPoint x: 598, startPoint y: 185, endPoint x: 618, endPoint y: 220, distance: 40.7
click at [618, 220] on div "Janela de atendimento Grade de atendimento Capacidade Transportadoras Veículos …" at bounding box center [481, 220] width 962 height 440
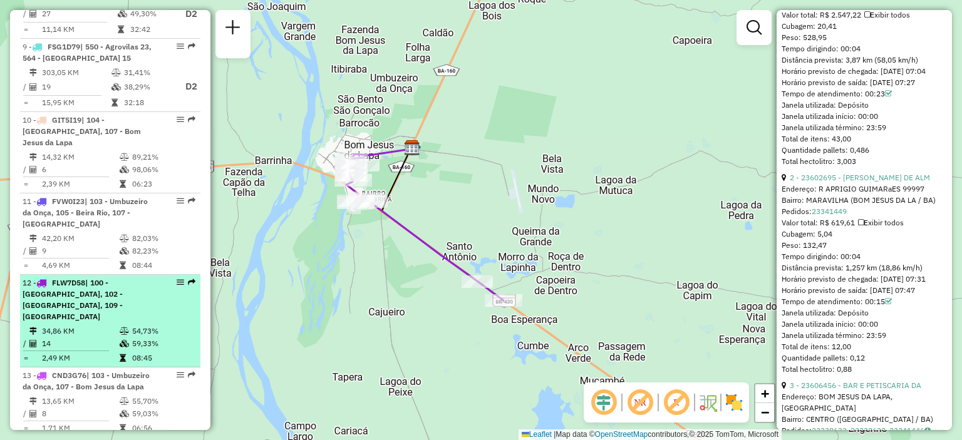
click at [130, 277] on div "12 - FLW7D58 | 100 - Lagoa Grande, 102 - Amaralina, 109 - Muçambé" at bounding box center [89, 299] width 133 height 45
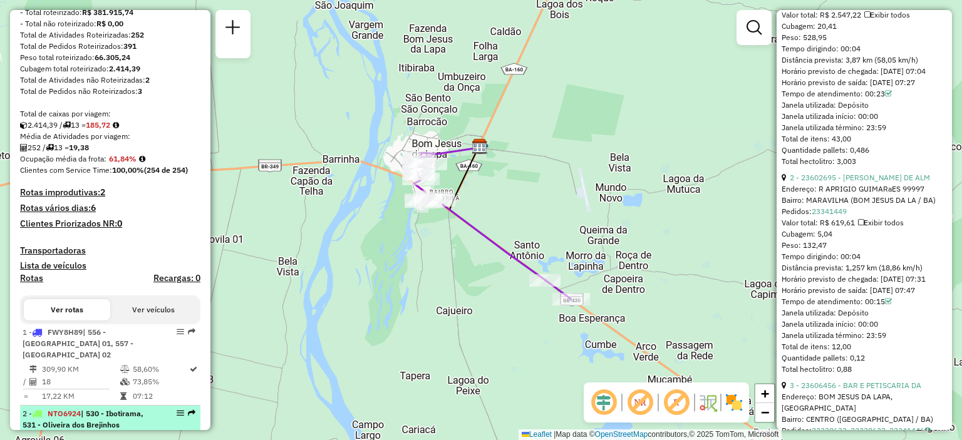
scroll to position [228, 0]
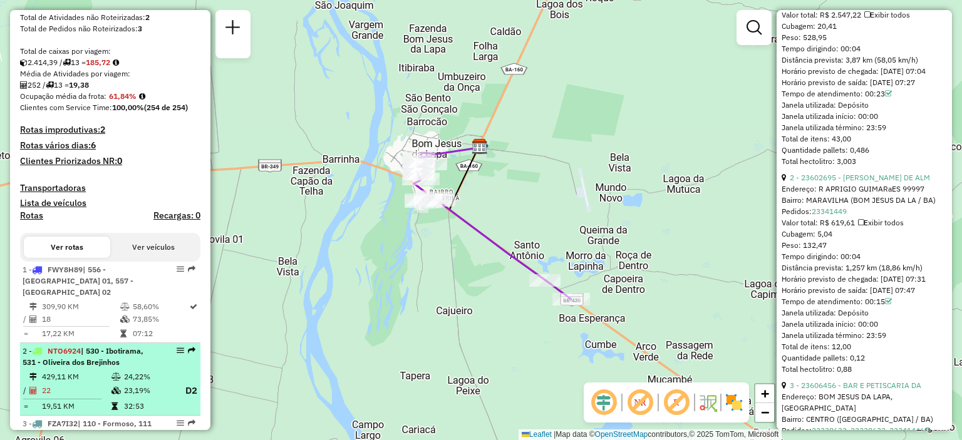
click at [123, 357] on div "2 - NTO6924 | 530 - Ibotirama, 531 - Oliveira dos Brejinhos" at bounding box center [89, 357] width 133 height 23
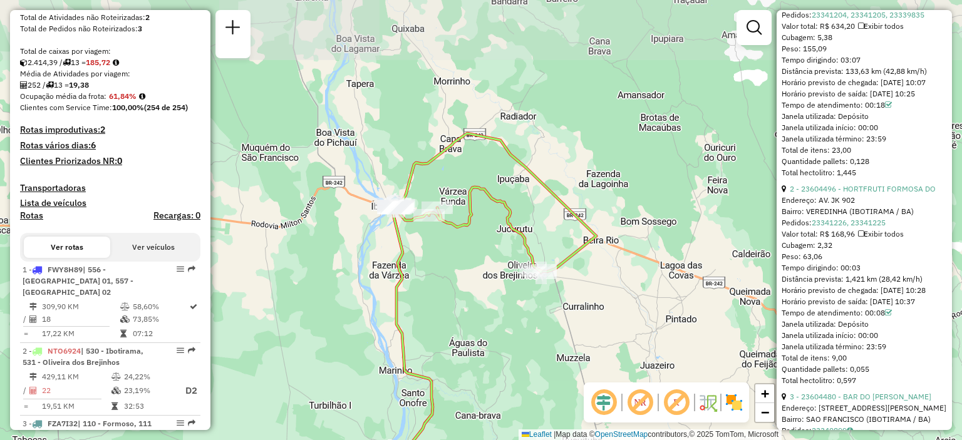
drag, startPoint x: 562, startPoint y: 92, endPoint x: 649, endPoint y: 222, distance: 156.6
click at [649, 220] on div "Janela de atendimento Grade de atendimento Capacidade Transportadoras Veículos …" at bounding box center [481, 220] width 962 height 440
